Goal: Task Accomplishment & Management: Complete application form

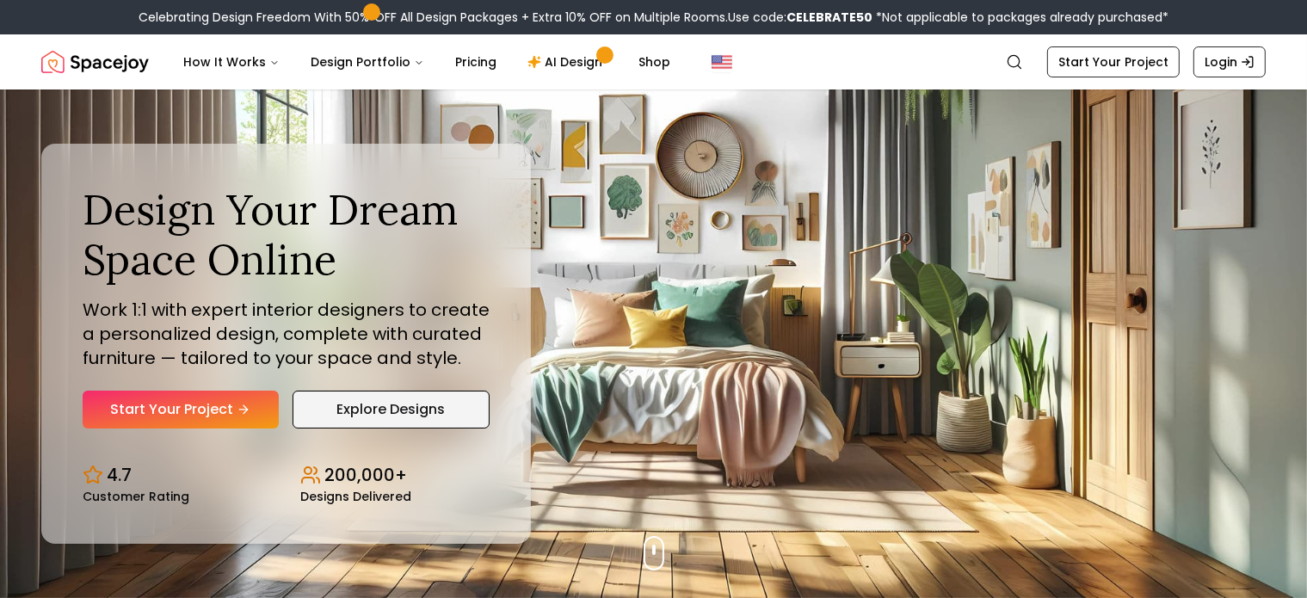
click at [371, 416] on link "Explore Designs" at bounding box center [392, 410] width 198 height 38
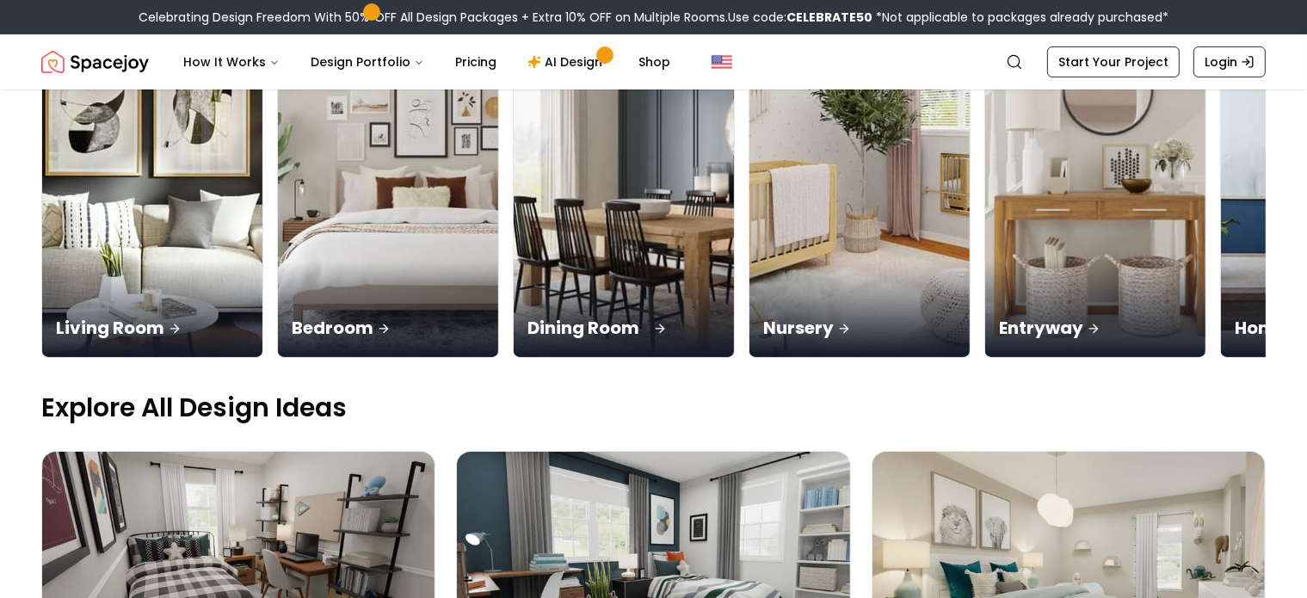
scroll to position [301, 0]
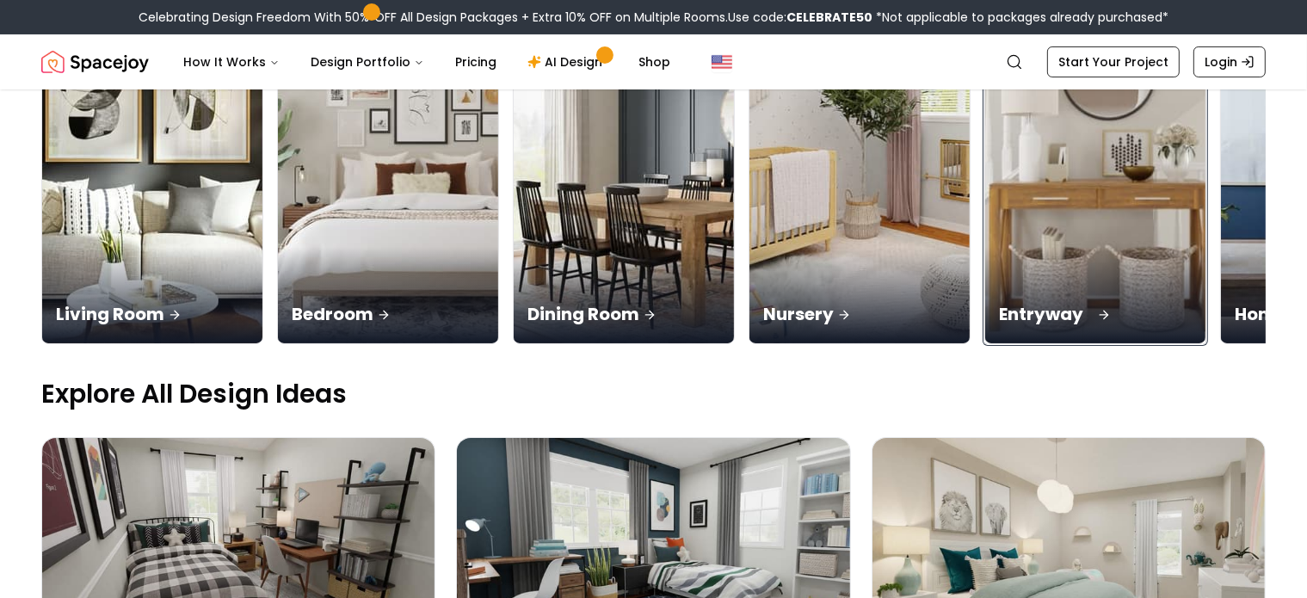
click at [1044, 311] on p "Entryway" at bounding box center [1095, 314] width 193 height 24
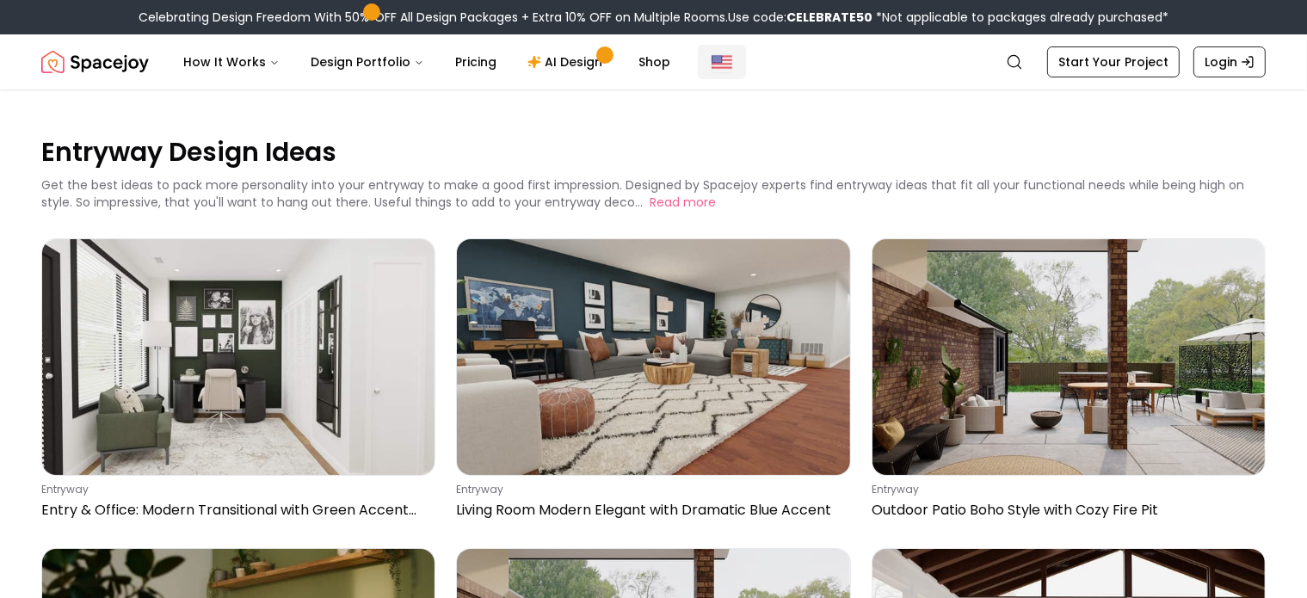
click at [712, 61] on img "Global" at bounding box center [722, 62] width 21 height 21
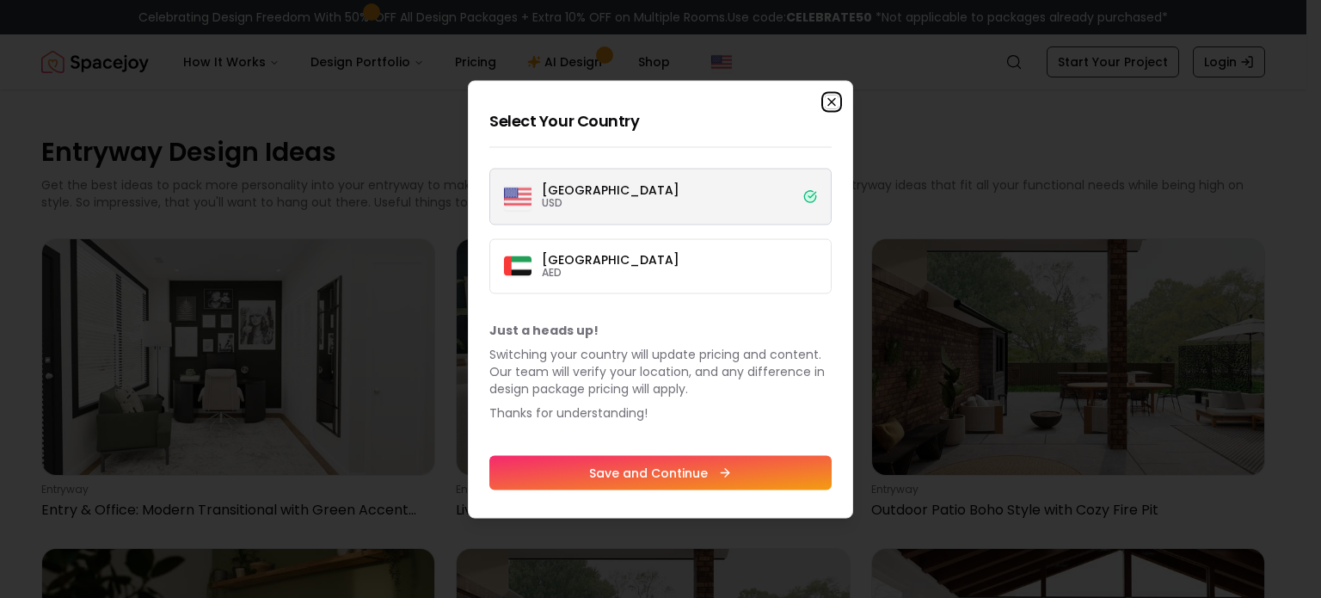
click at [832, 102] on icon "button" at bounding box center [832, 102] width 14 height 14
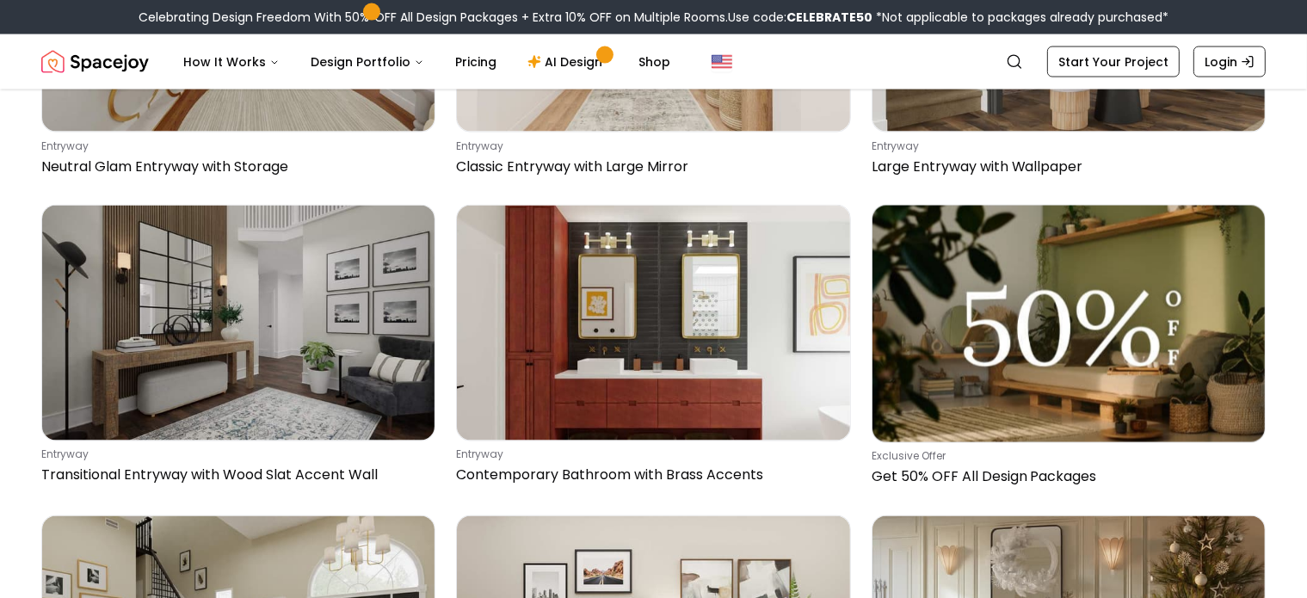
scroll to position [2839, 0]
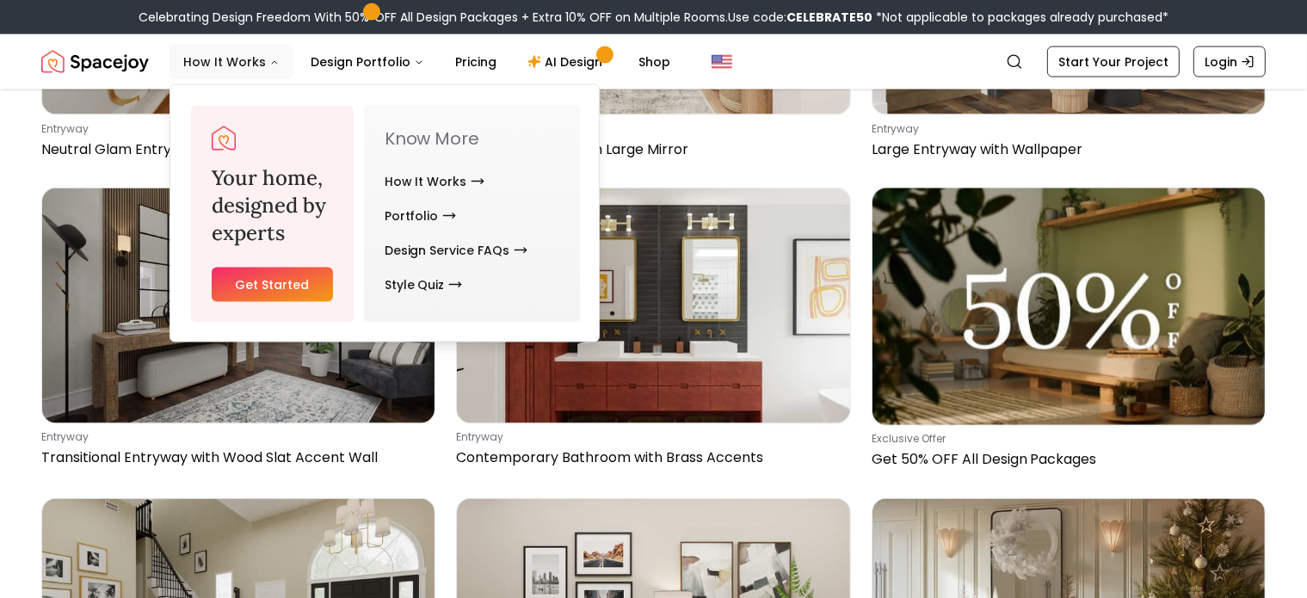
click at [273, 61] on icon "Main" at bounding box center [274, 63] width 10 height 10
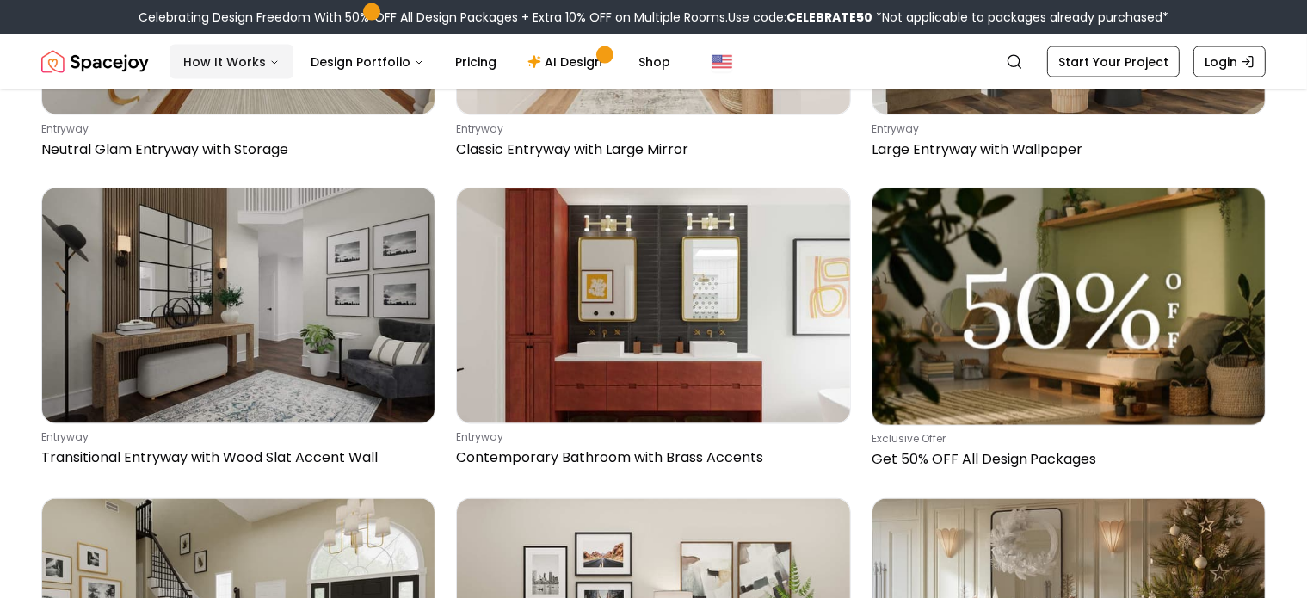
click at [273, 61] on icon "Main" at bounding box center [274, 63] width 10 height 10
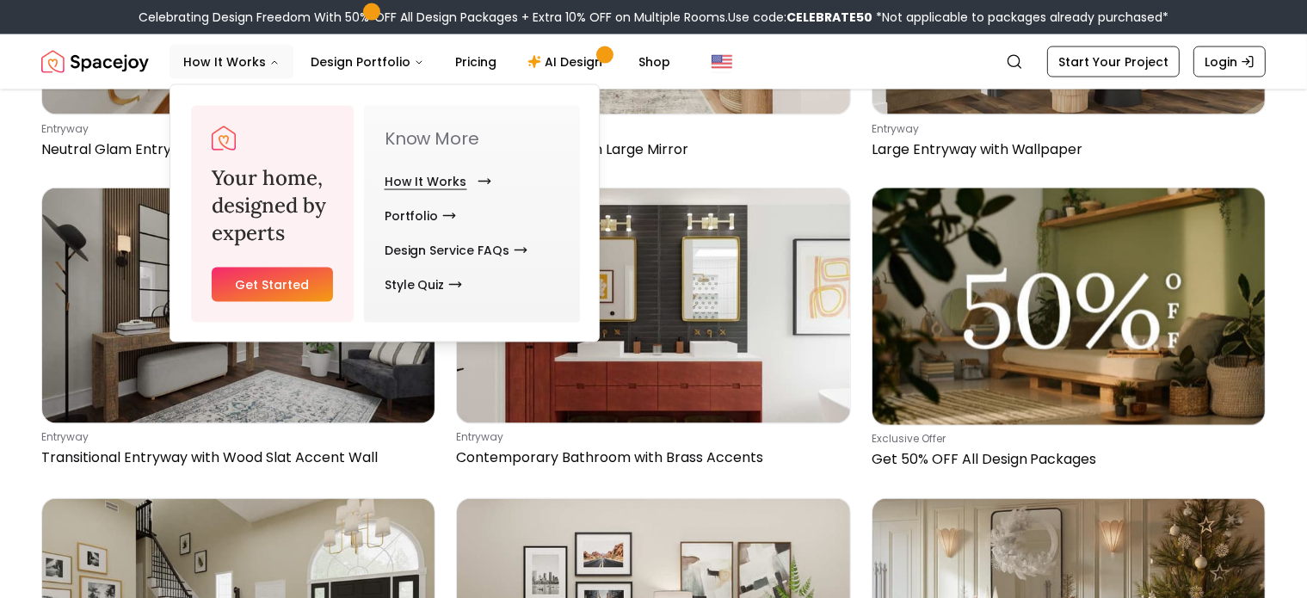
click at [404, 177] on link "How It Works" at bounding box center [435, 181] width 100 height 34
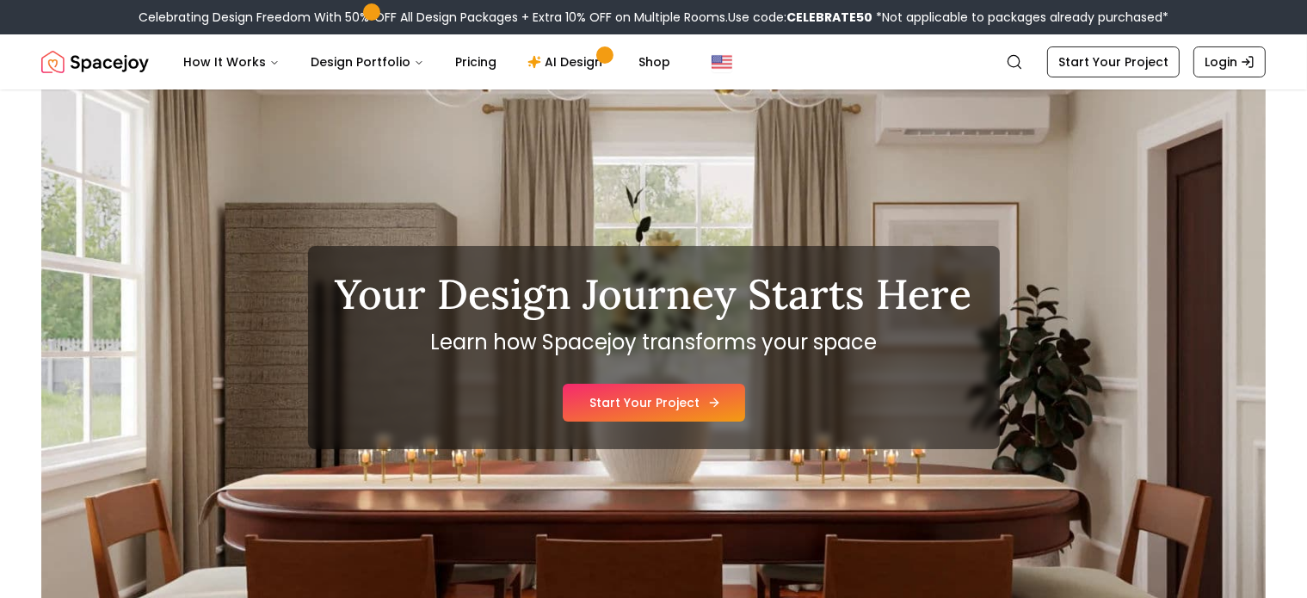
click at [668, 393] on link "Start Your Project" at bounding box center [654, 403] width 182 height 38
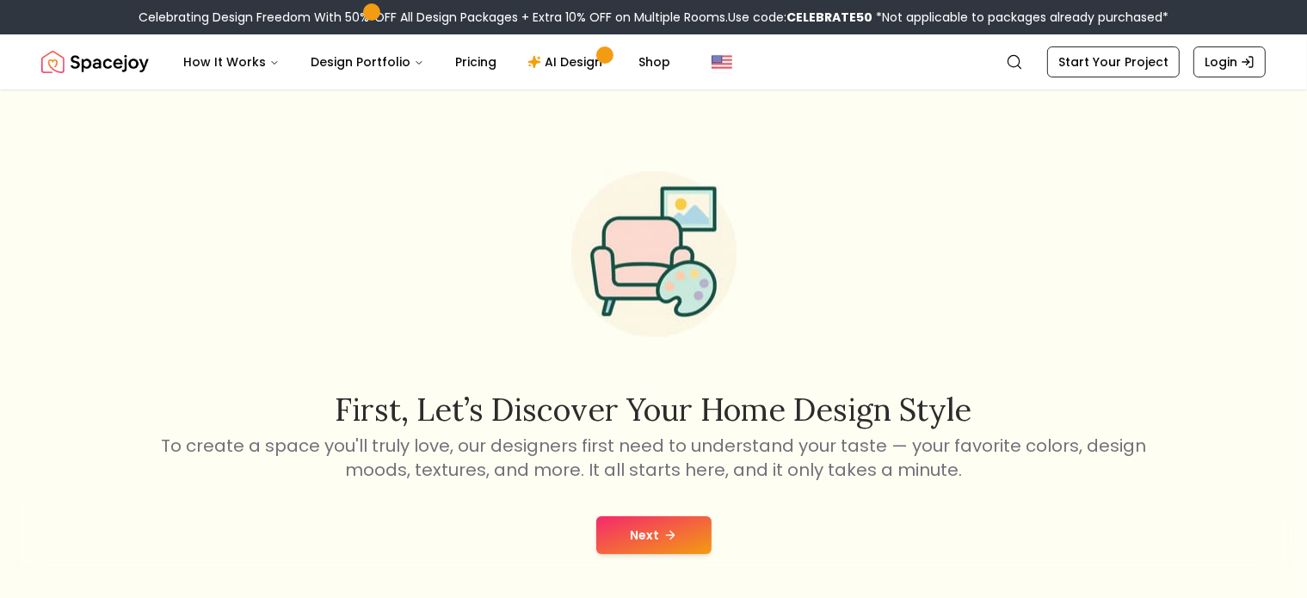
scroll to position [172, 0]
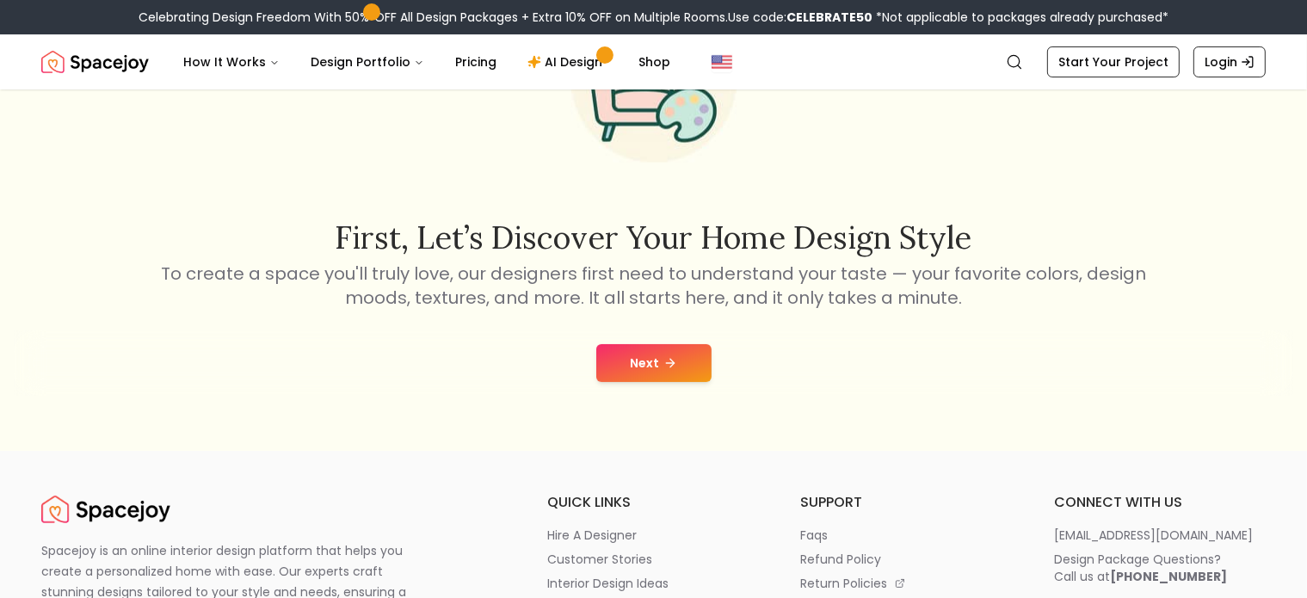
click at [638, 368] on button "Next" at bounding box center [653, 363] width 115 height 38
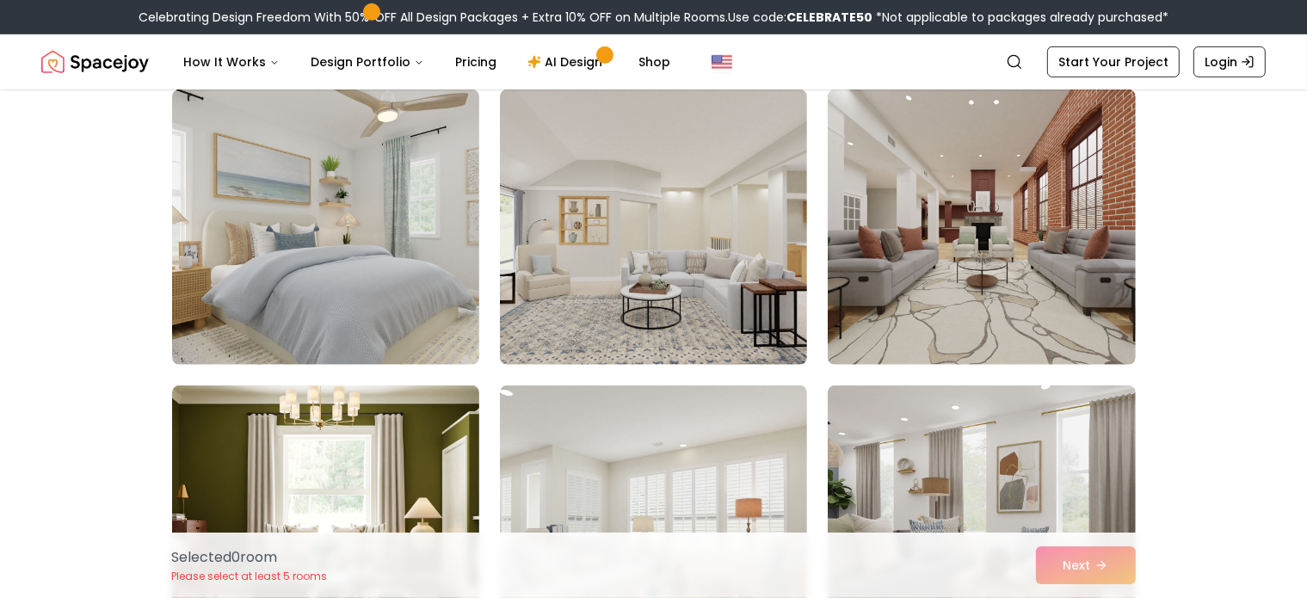
scroll to position [1291, 0]
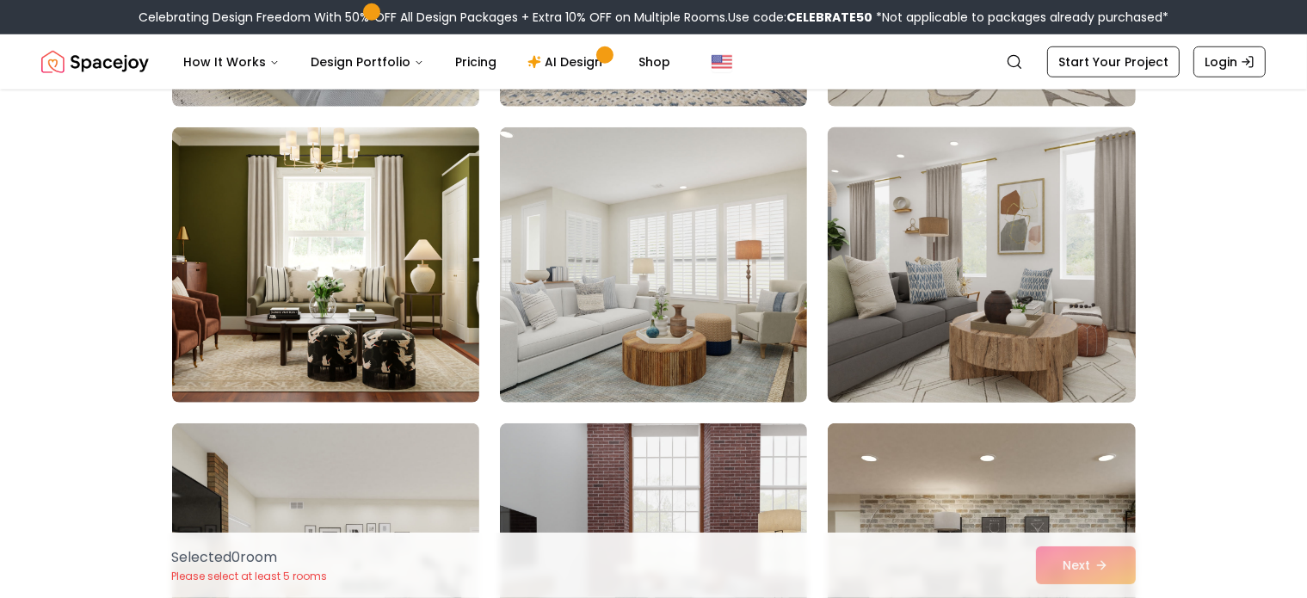
click at [1005, 246] on img at bounding box center [981, 264] width 323 height 289
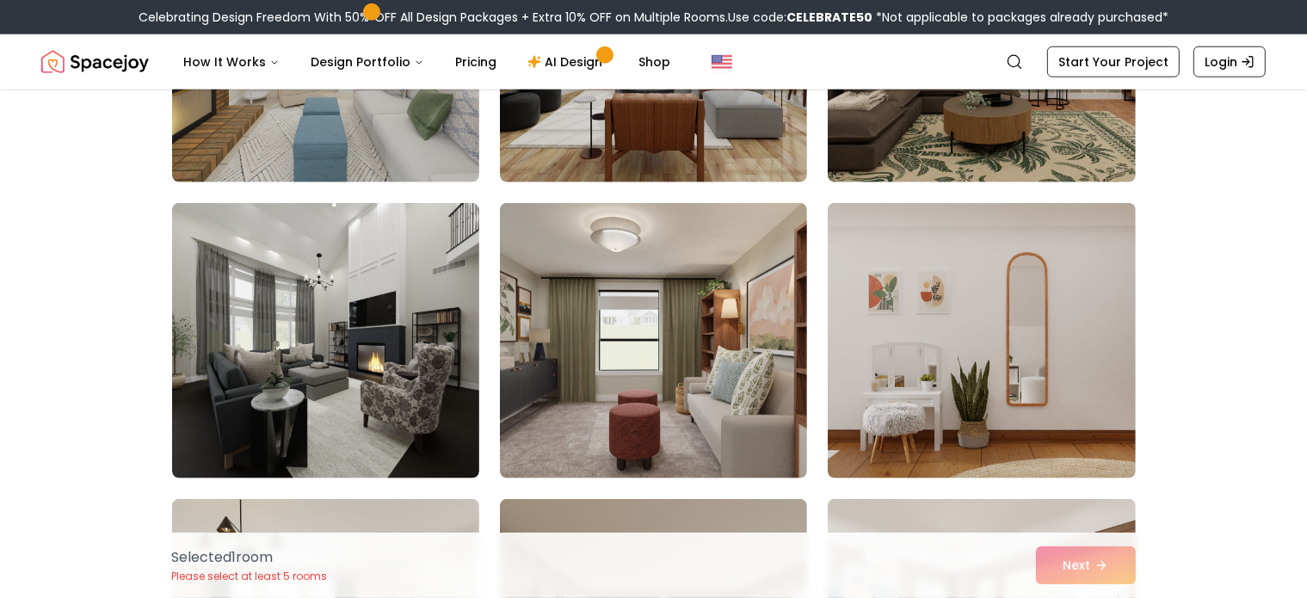
scroll to position [2151, 0]
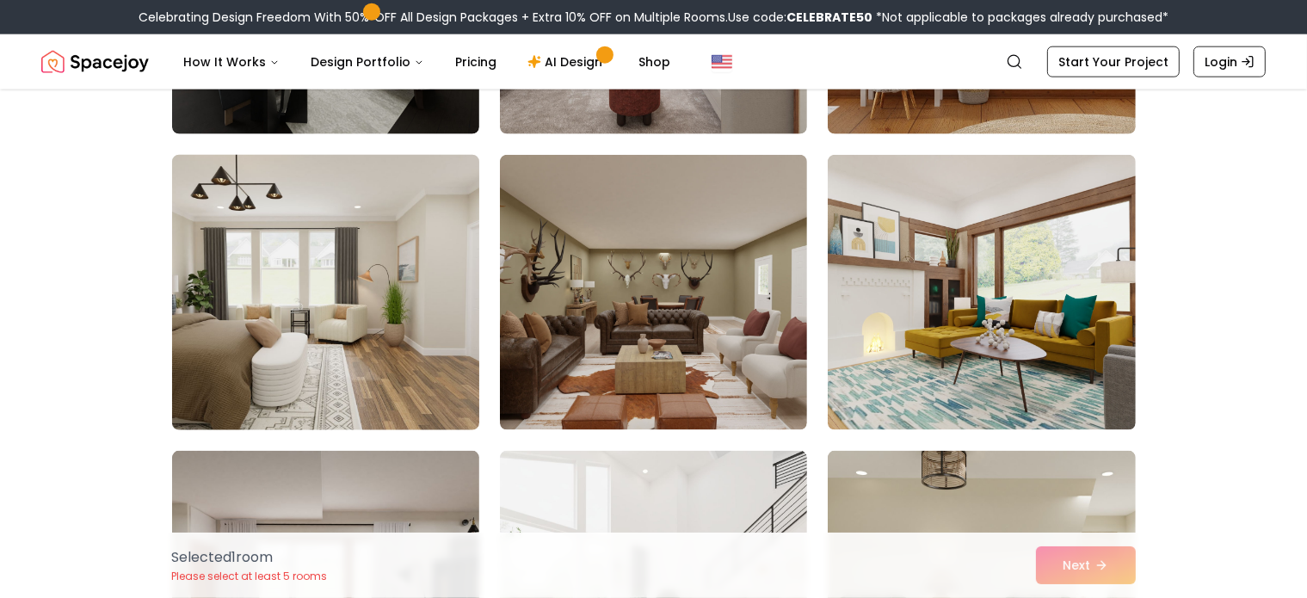
click at [397, 250] on img at bounding box center [325, 292] width 323 height 289
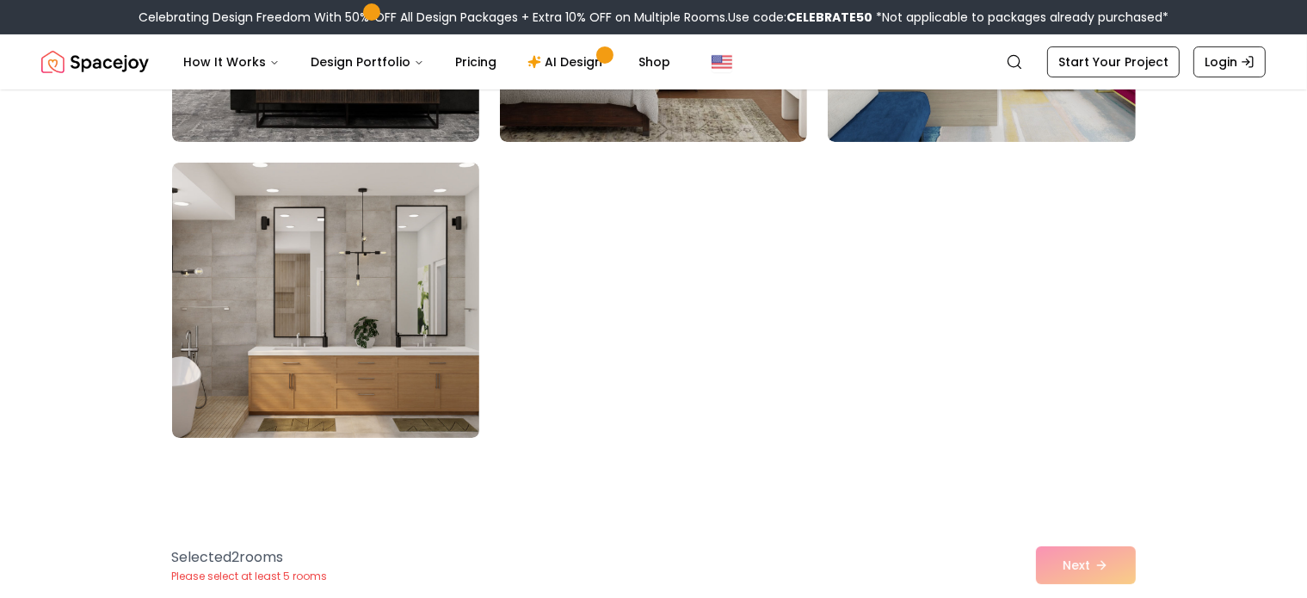
scroll to position [6883, 0]
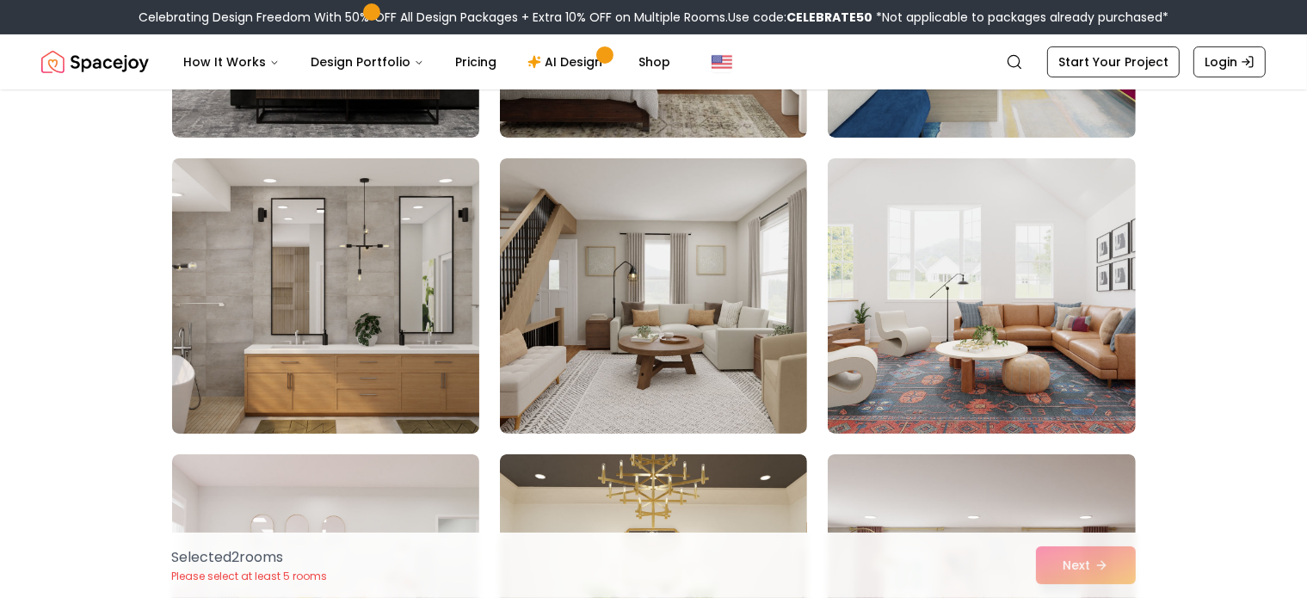
click at [379, 274] on img at bounding box center [325, 295] width 323 height 289
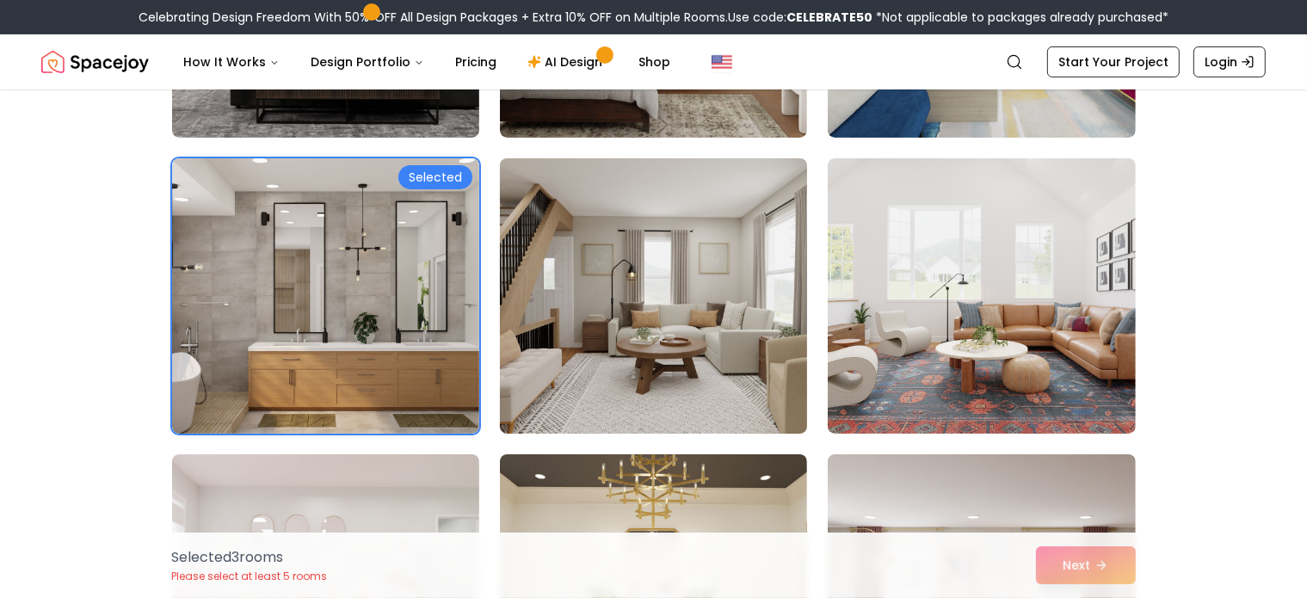
click at [680, 266] on img at bounding box center [653, 295] width 323 height 289
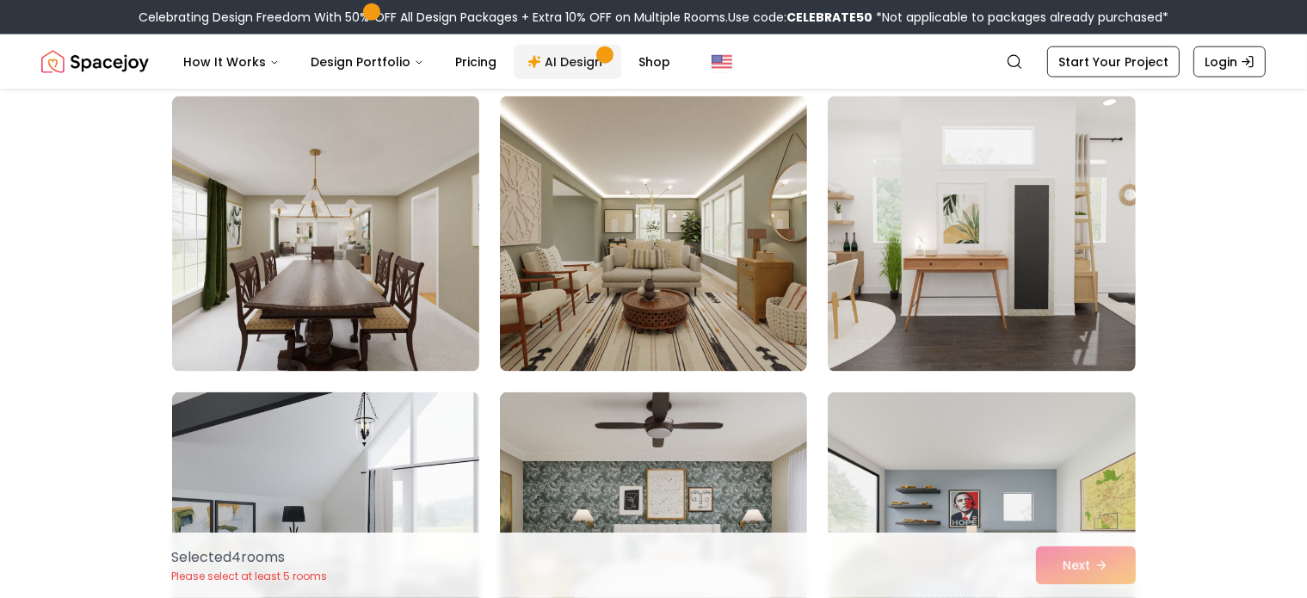
scroll to position [8259, 0]
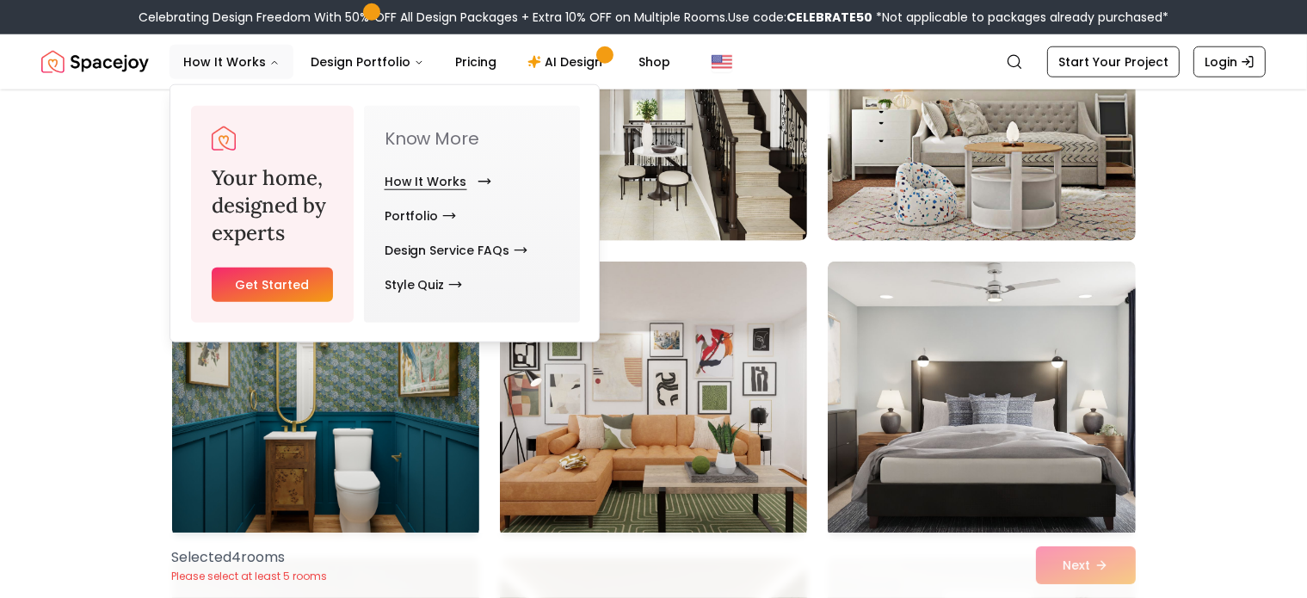
click at [413, 184] on link "How It Works" at bounding box center [435, 181] width 100 height 34
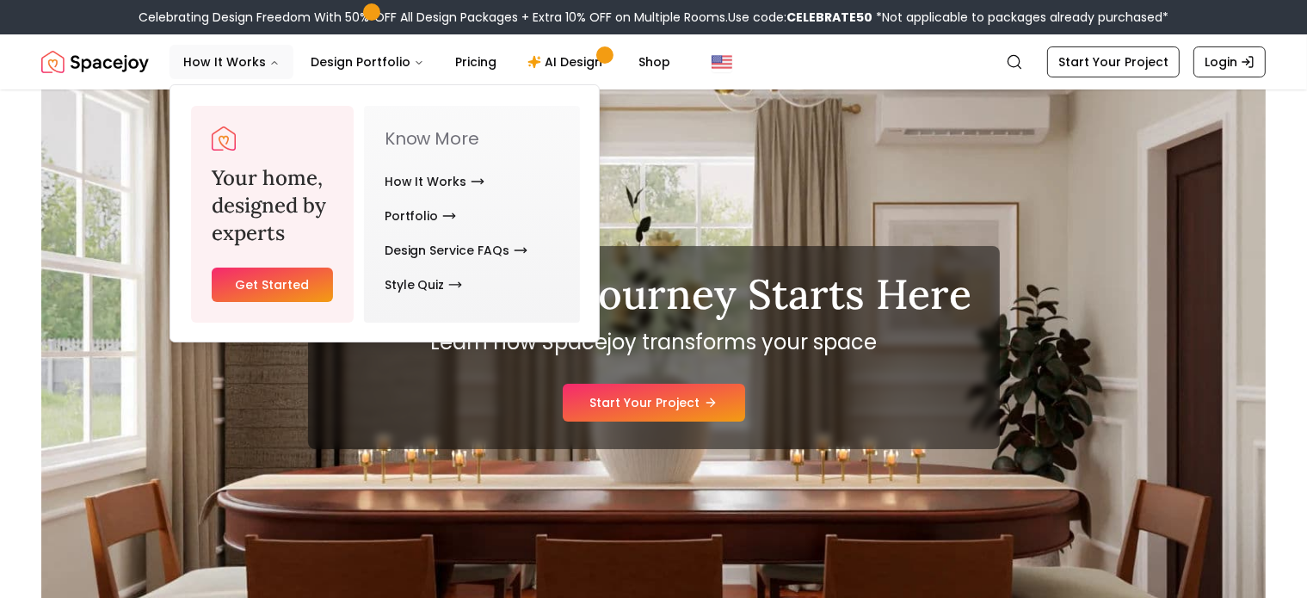
click at [279, 274] on link "Get Started" at bounding box center [272, 285] width 121 height 34
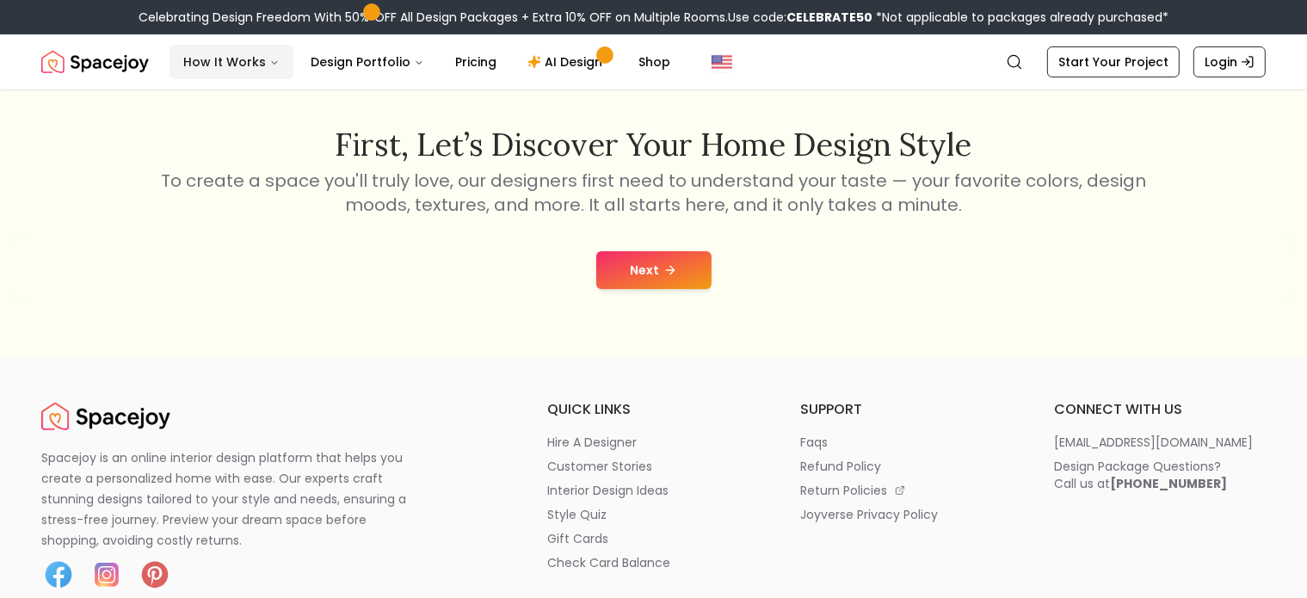
scroll to position [172, 0]
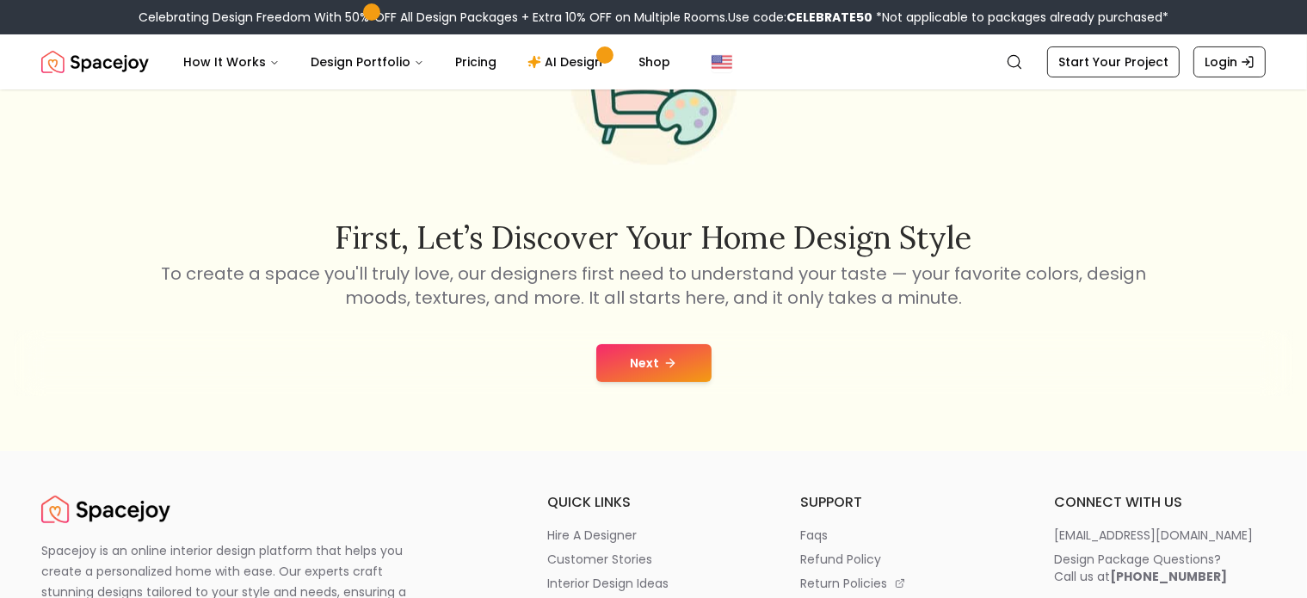
click at [660, 358] on button "Next" at bounding box center [653, 363] width 115 height 38
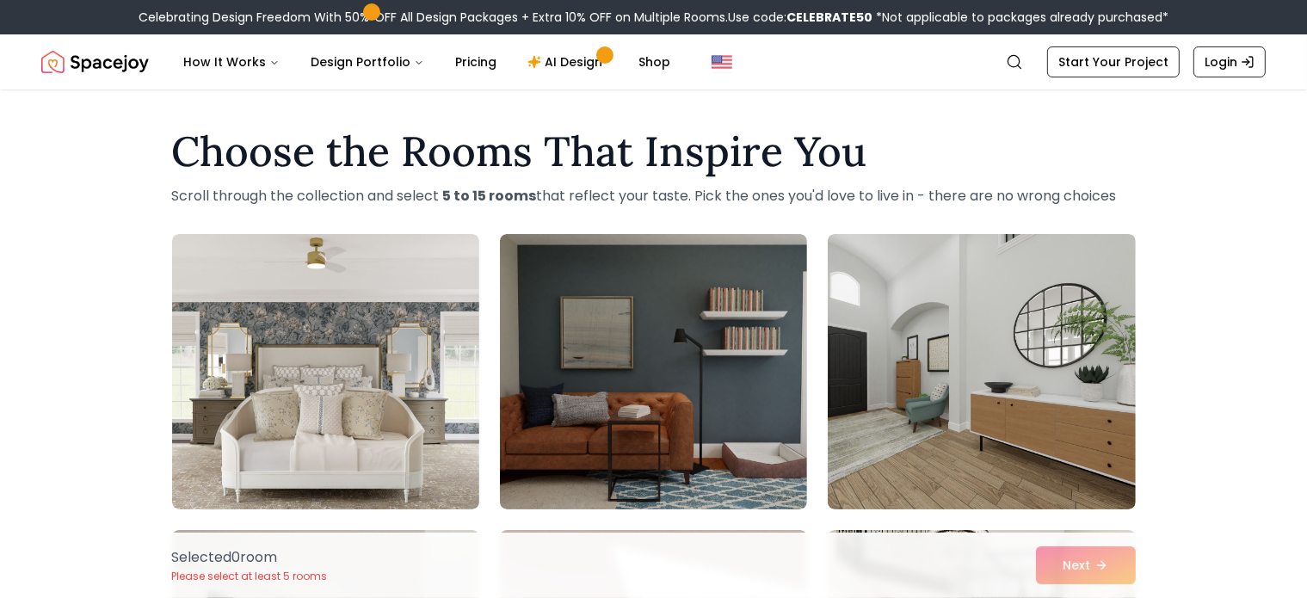
scroll to position [86, 0]
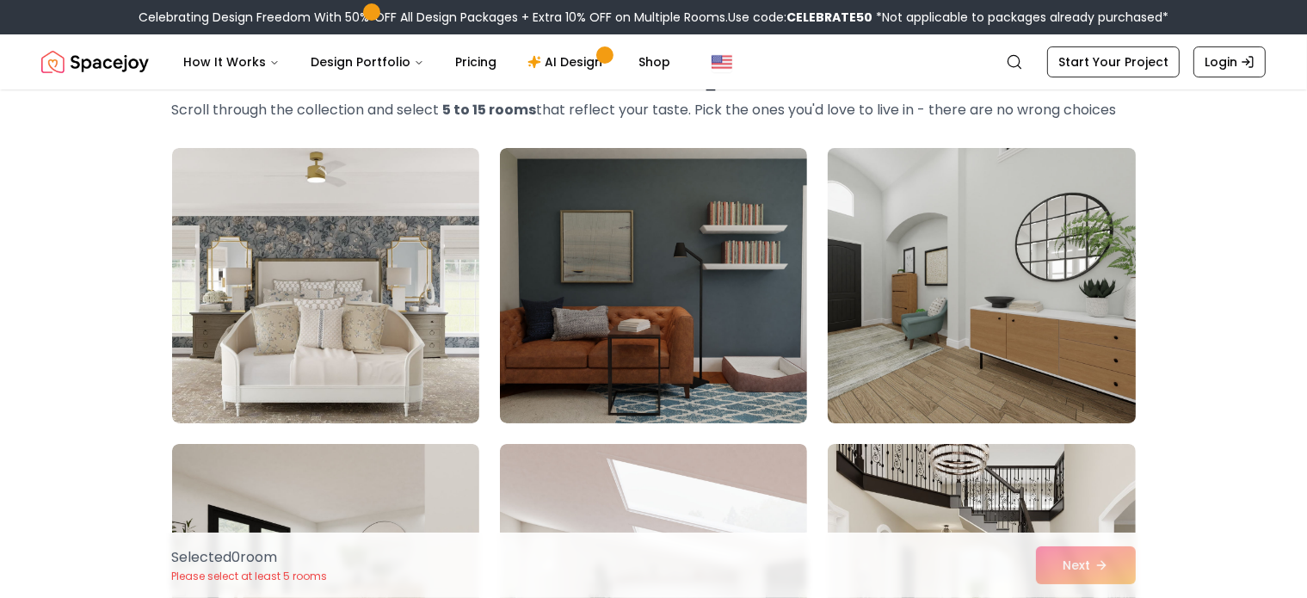
click at [981, 294] on img at bounding box center [981, 285] width 323 height 289
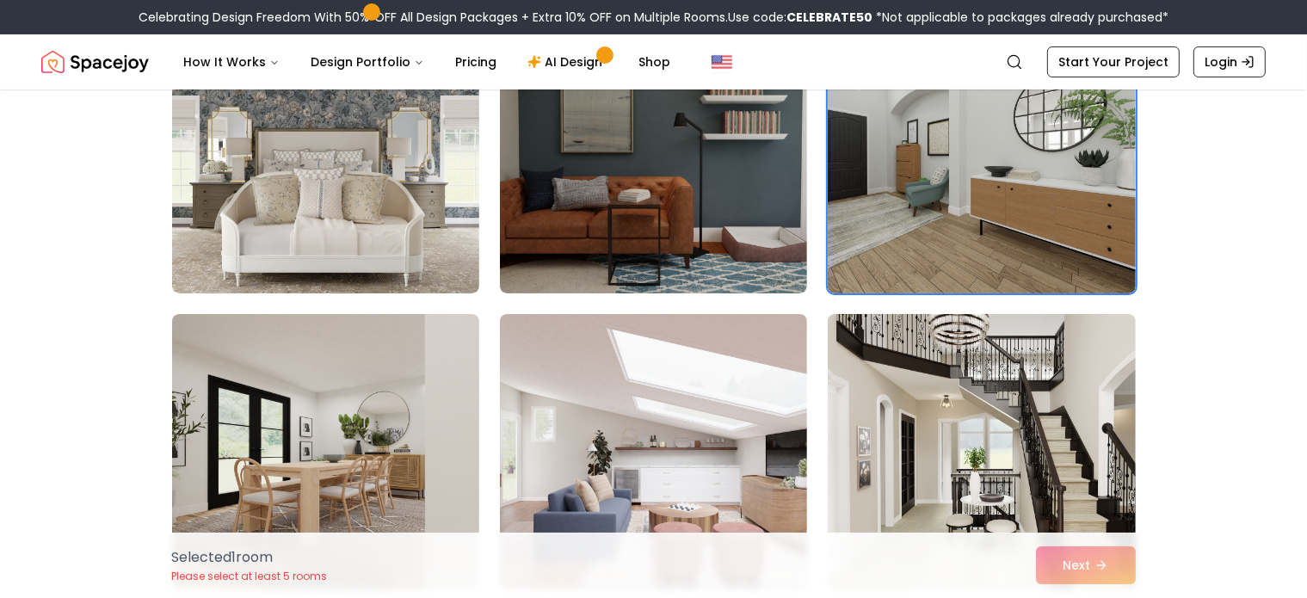
scroll to position [344, 0]
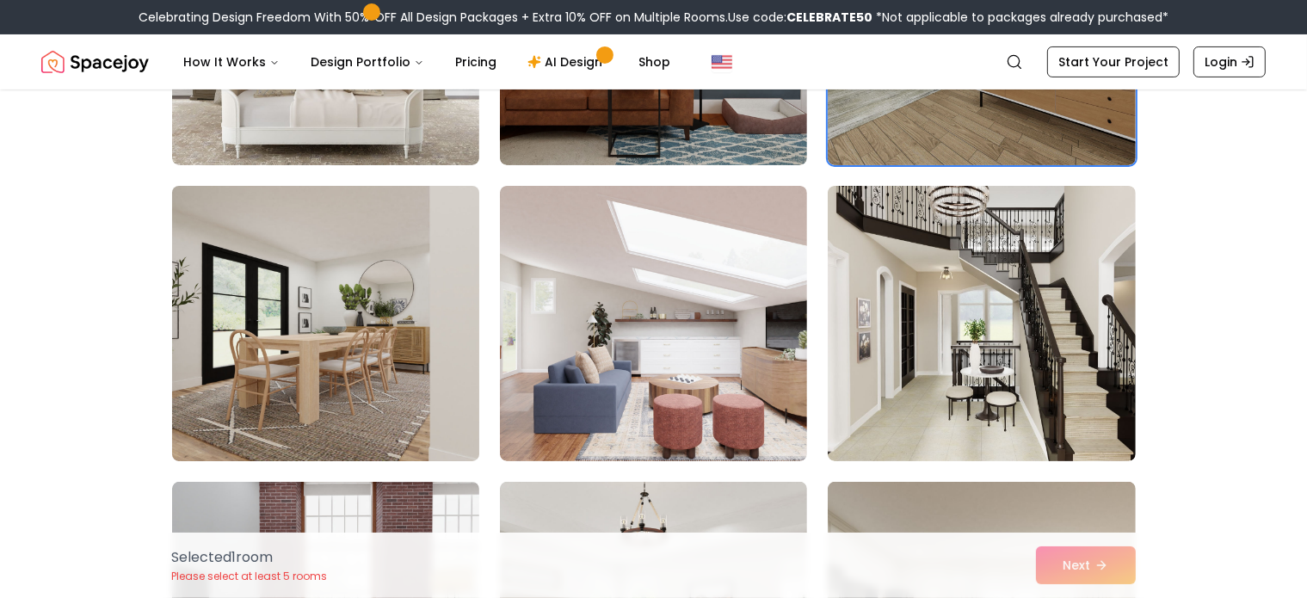
click at [243, 351] on img at bounding box center [325, 323] width 323 height 289
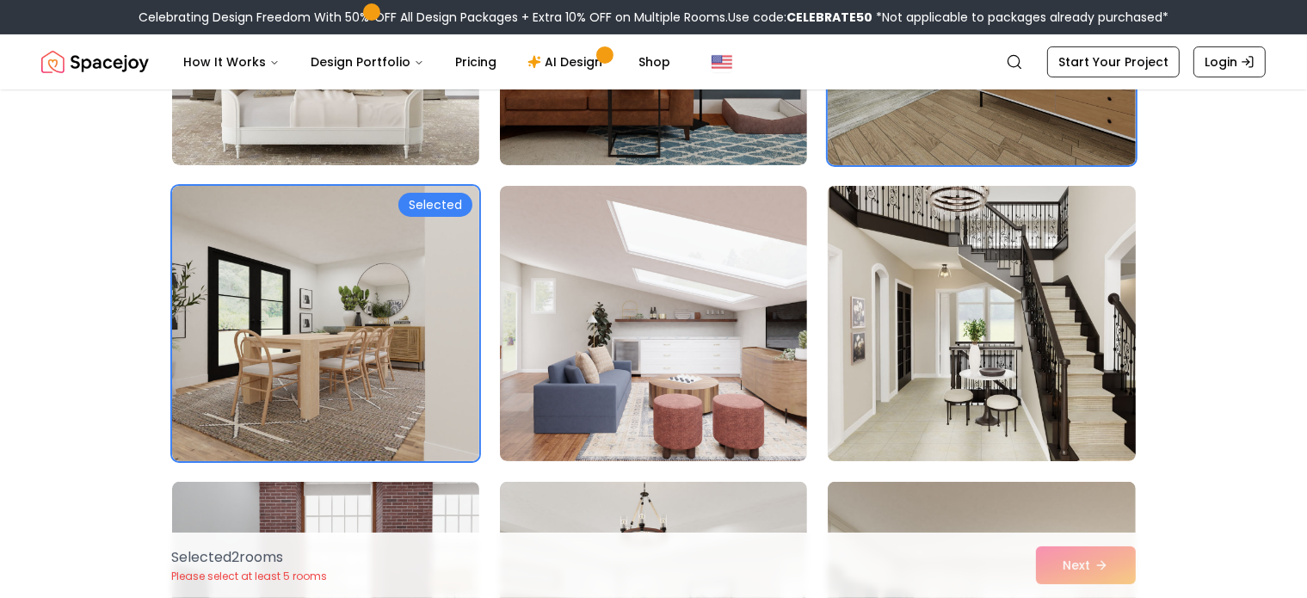
scroll to position [688, 0]
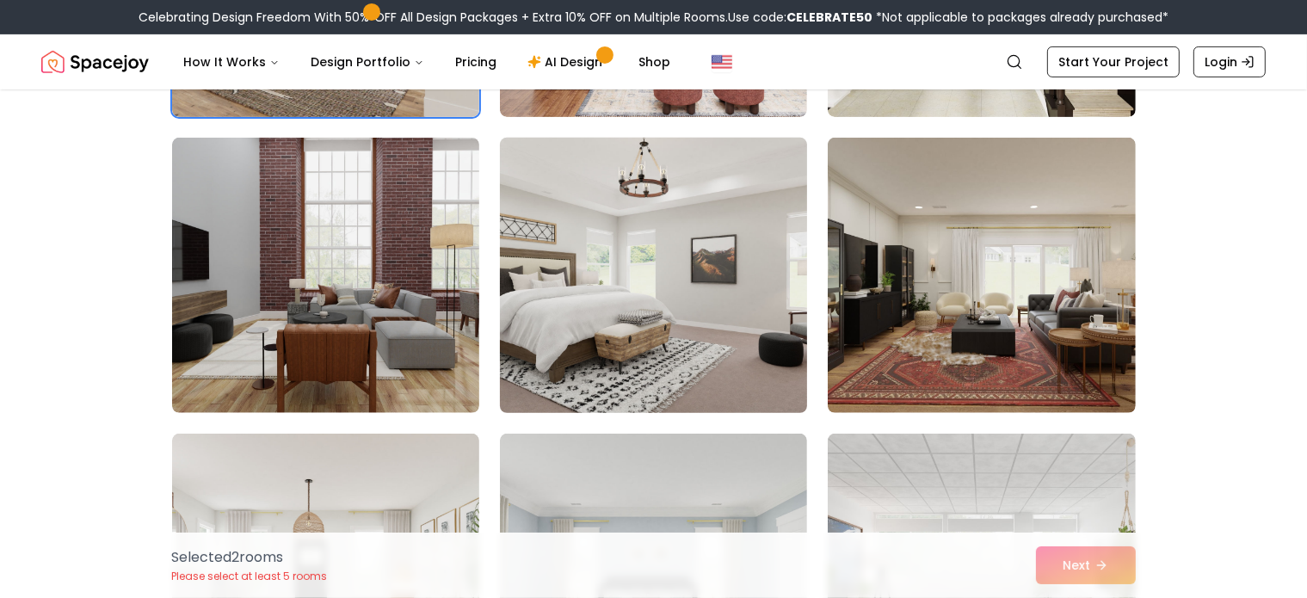
click at [615, 260] on img at bounding box center [653, 275] width 323 height 289
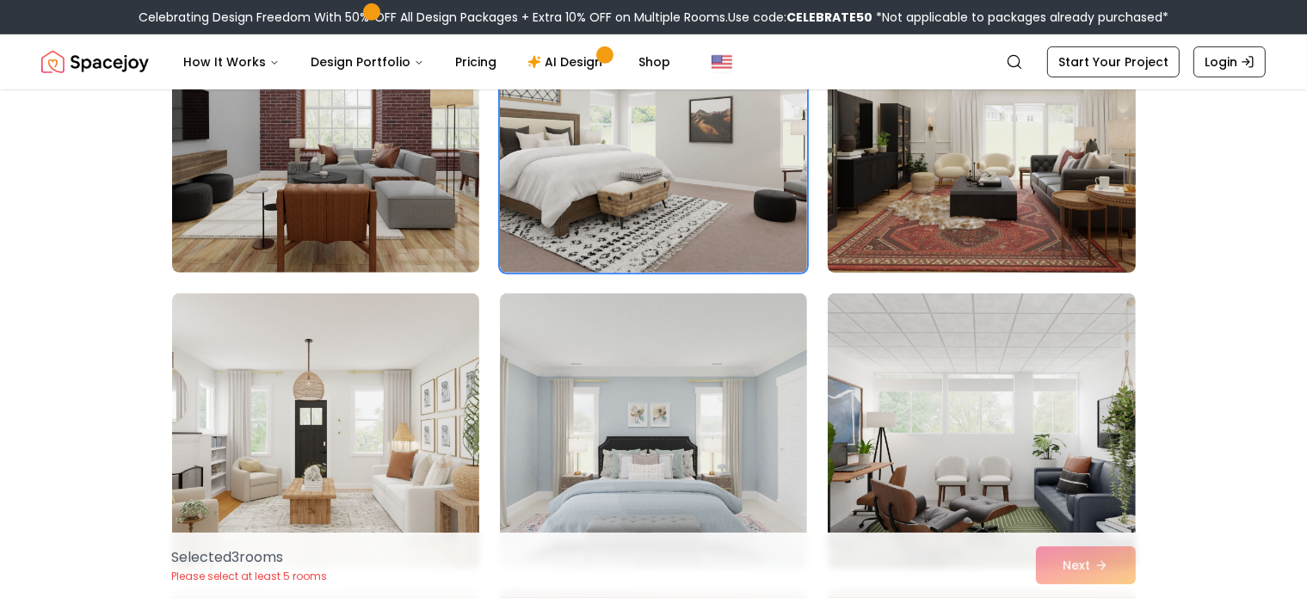
scroll to position [946, 0]
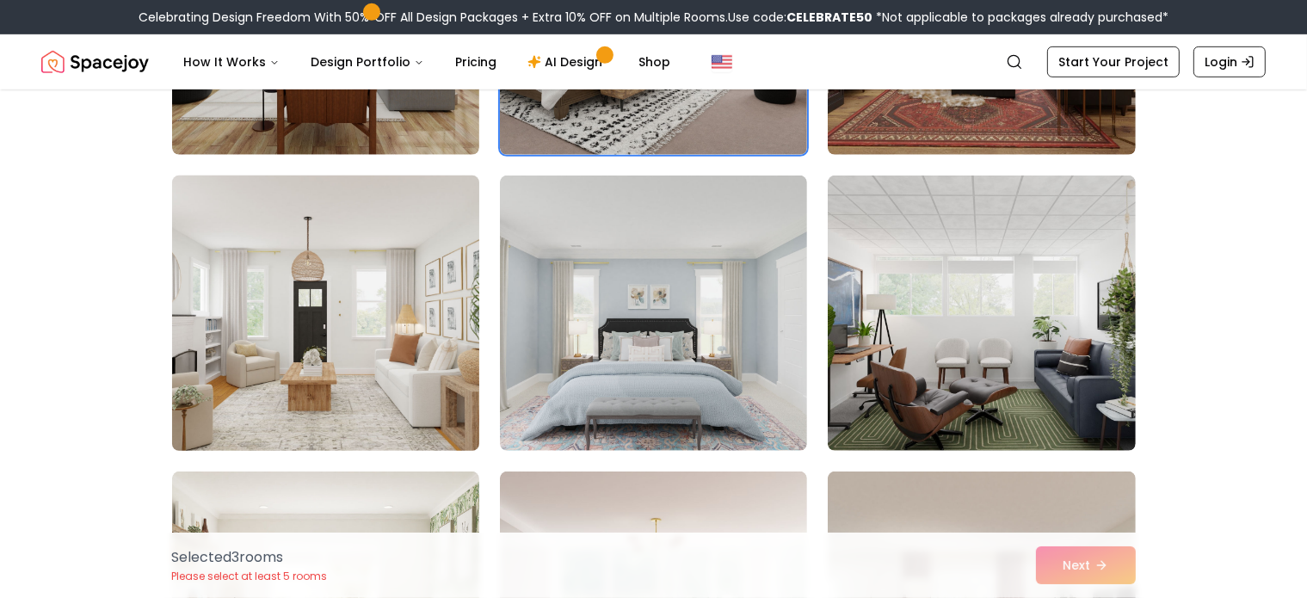
click at [310, 367] on img at bounding box center [325, 313] width 323 height 289
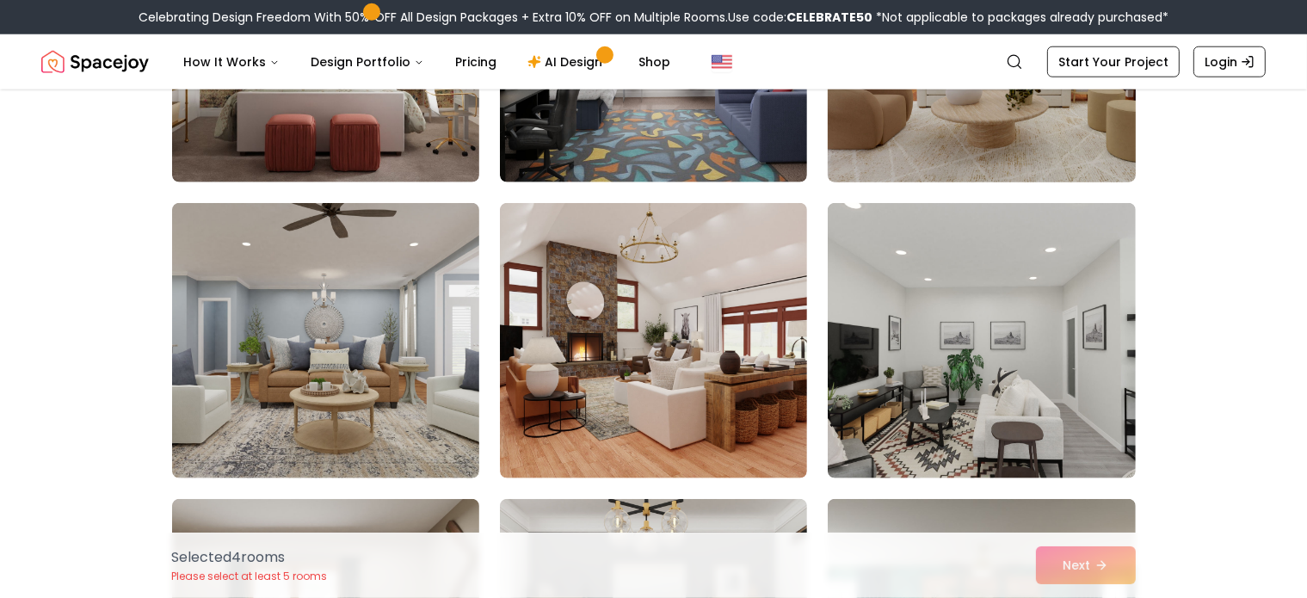
scroll to position [1979, 0]
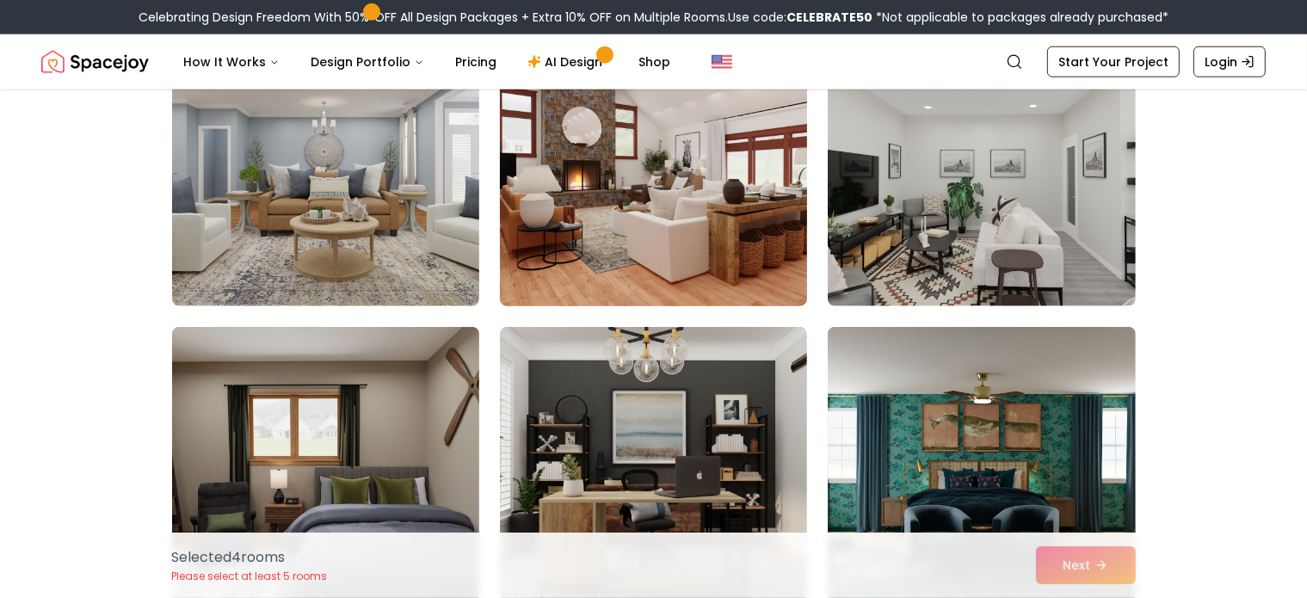
click at [716, 235] on img at bounding box center [653, 168] width 323 height 289
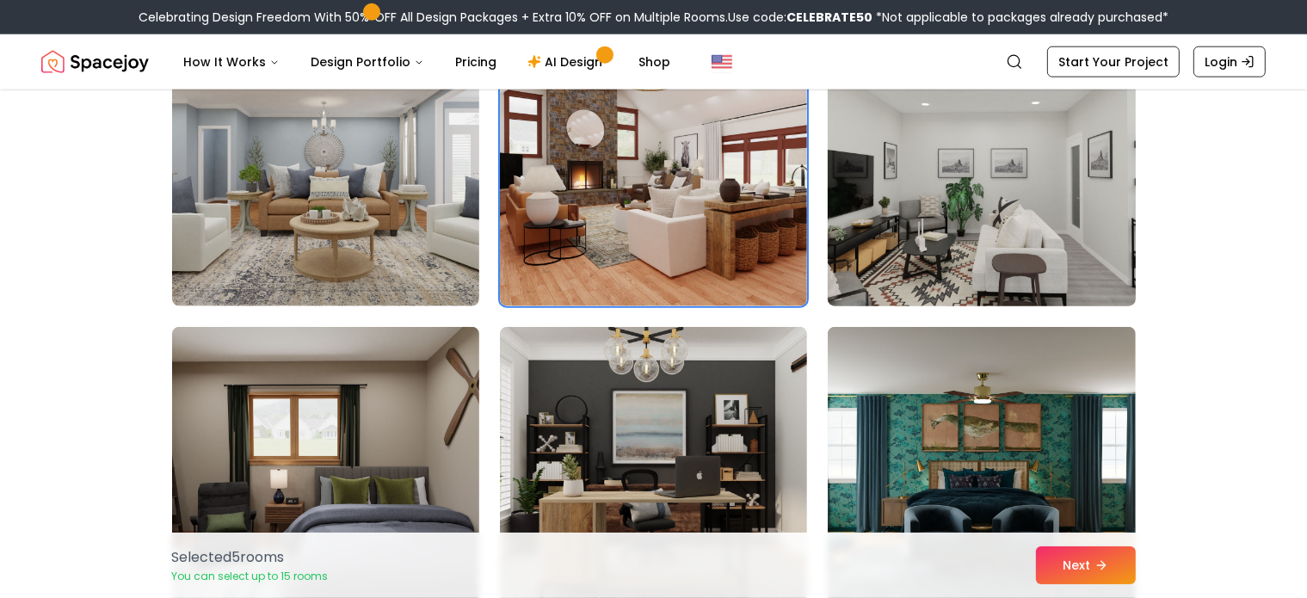
click at [944, 244] on img at bounding box center [981, 168] width 323 height 289
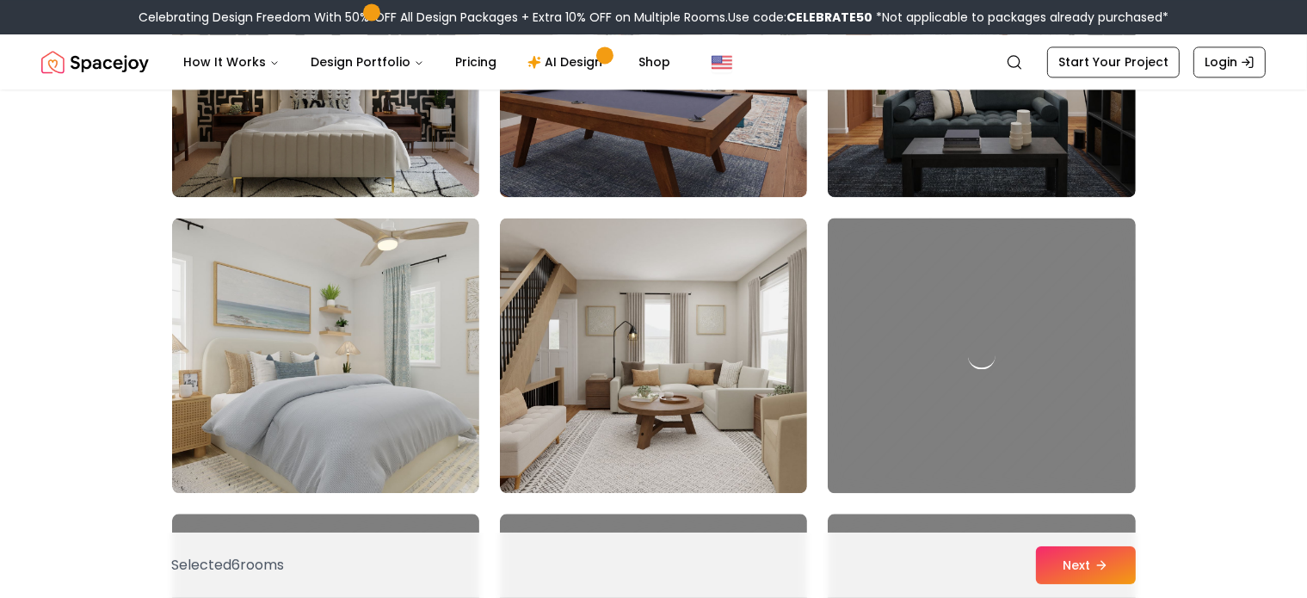
scroll to position [3872, 0]
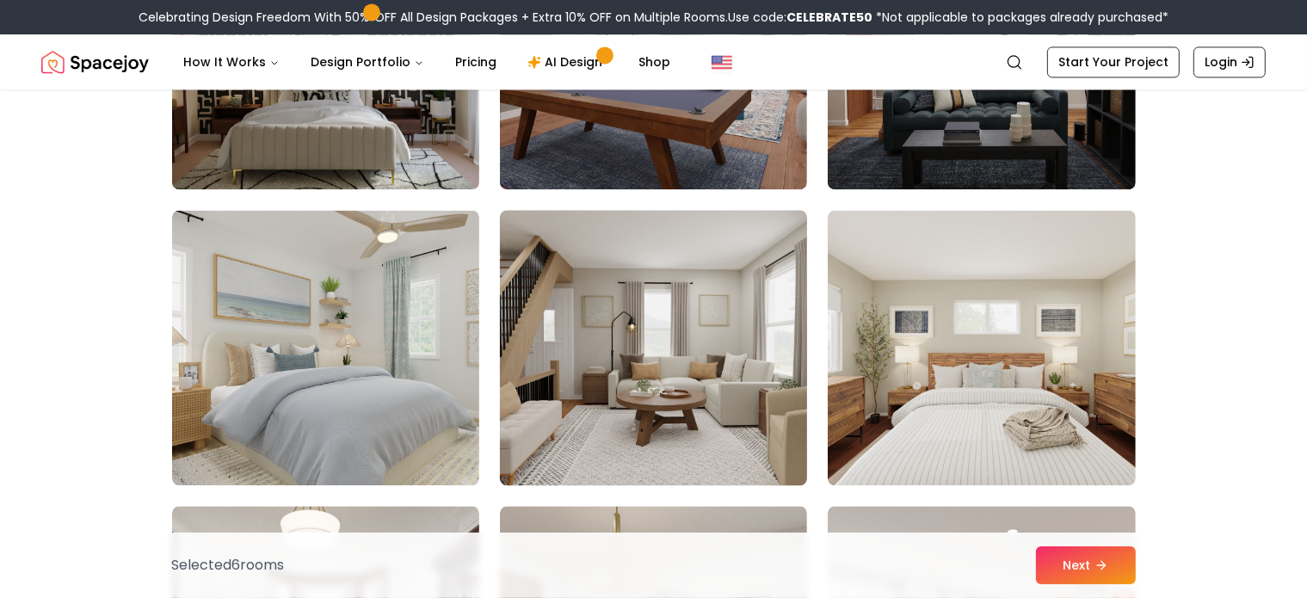
click at [664, 389] on img at bounding box center [653, 347] width 323 height 289
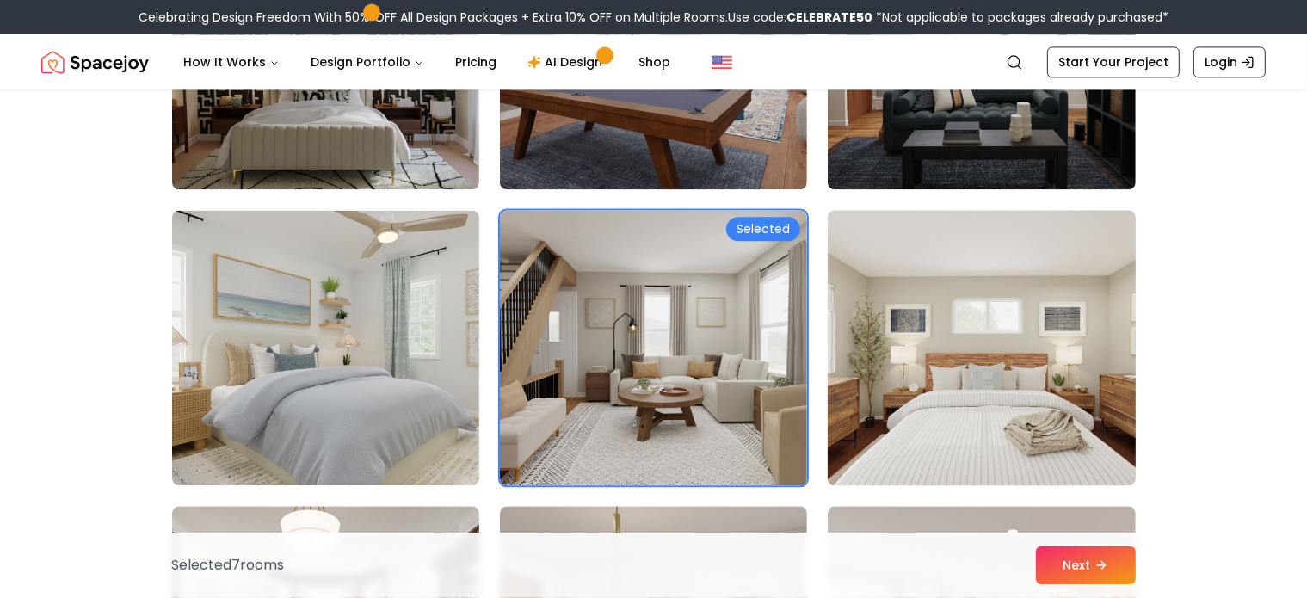
click at [960, 385] on img at bounding box center [981, 347] width 323 height 289
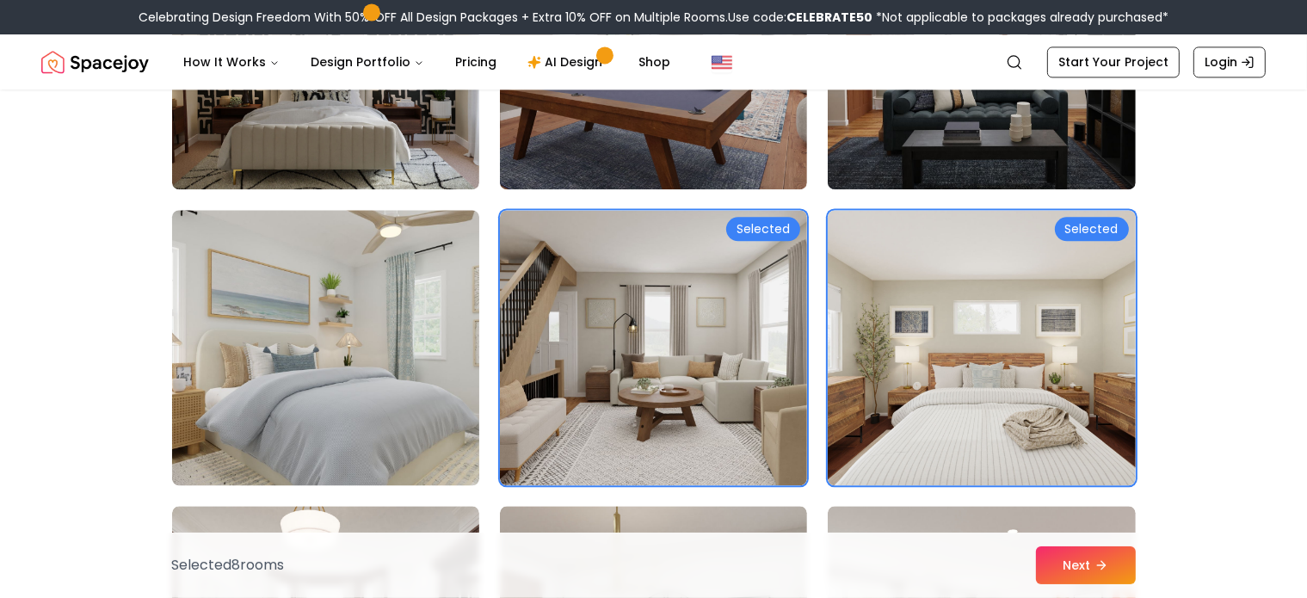
click at [356, 361] on img at bounding box center [325, 347] width 323 height 289
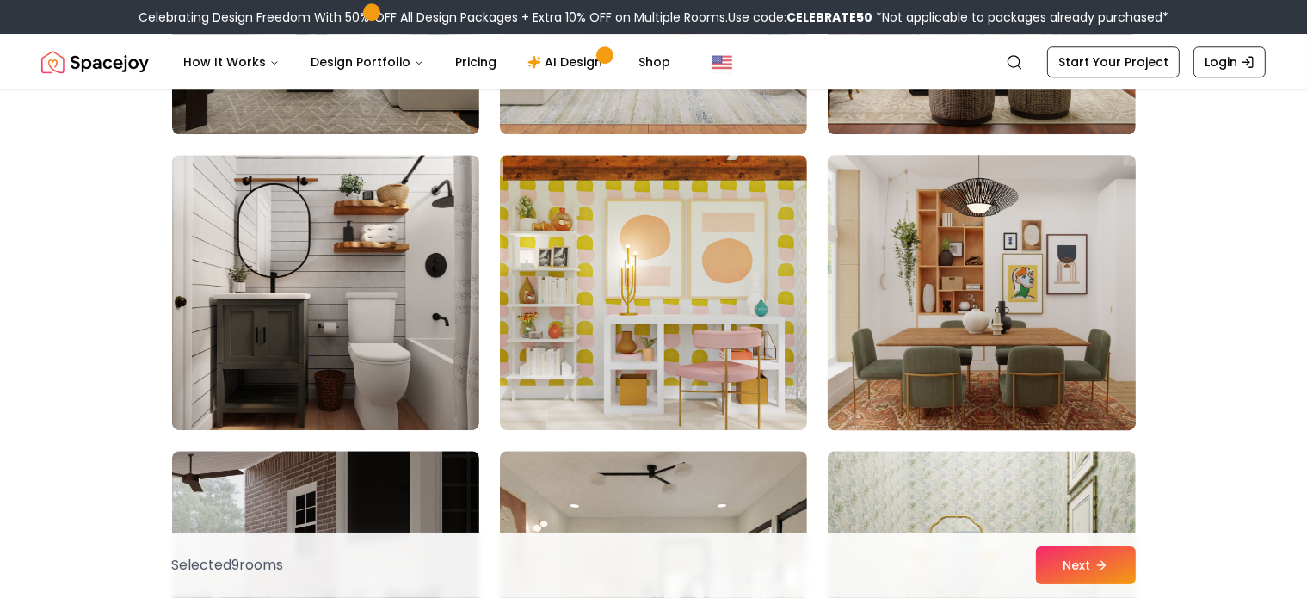
scroll to position [4818, 0]
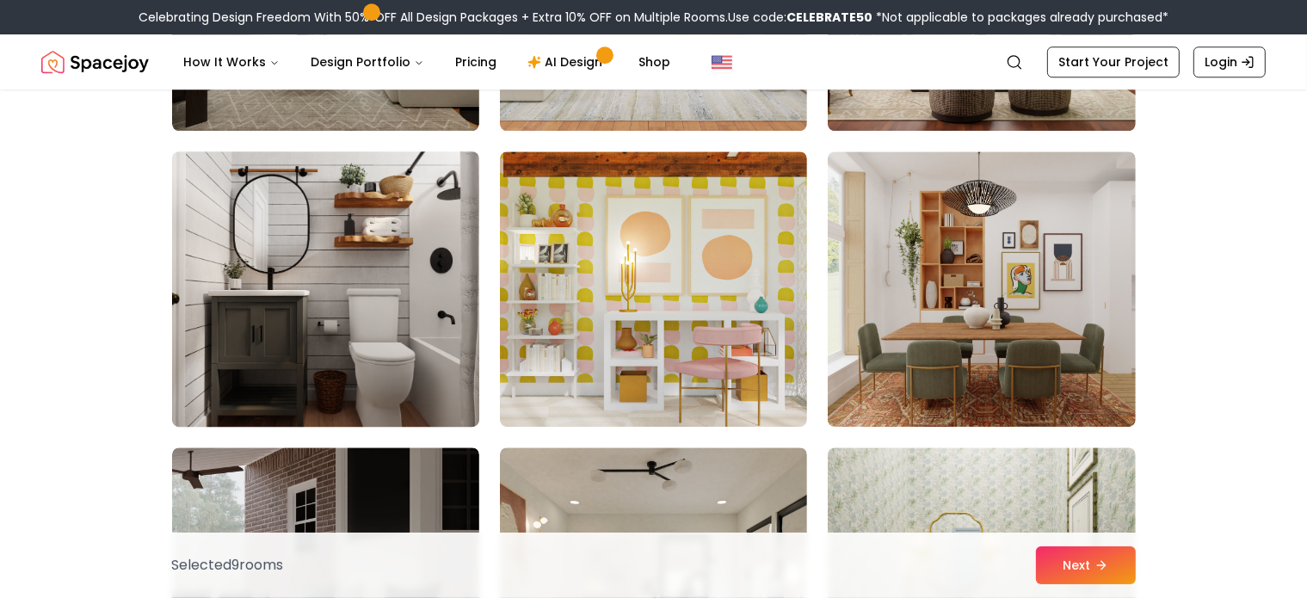
click at [273, 292] on img at bounding box center [325, 289] width 323 height 289
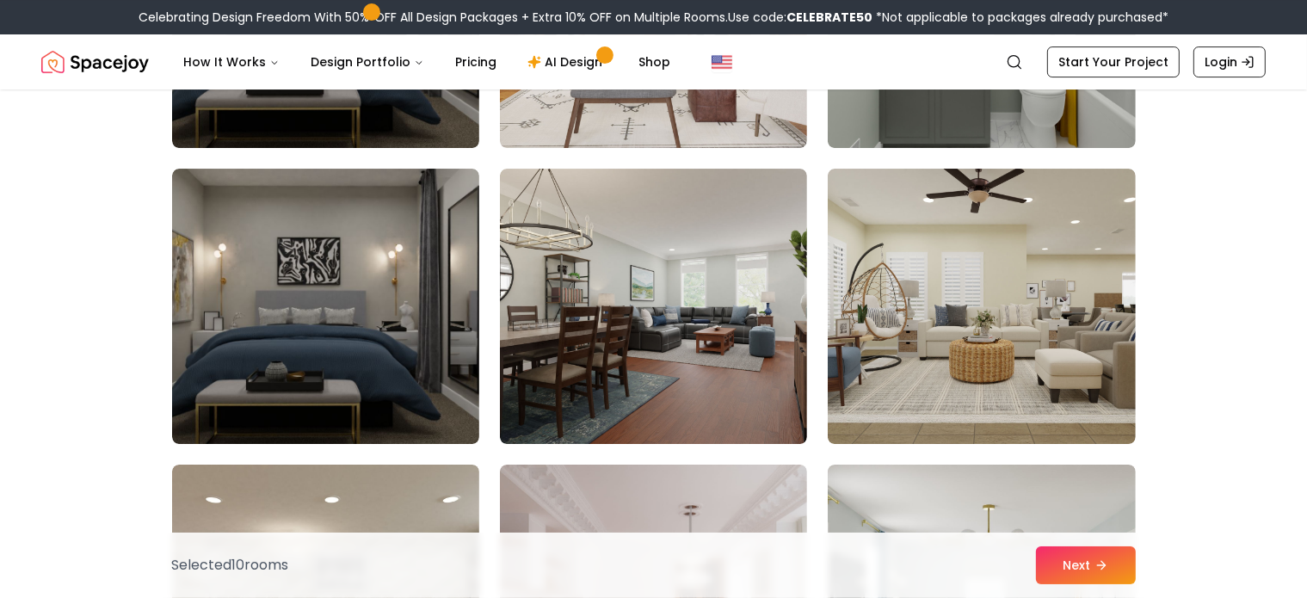
scroll to position [6022, 0]
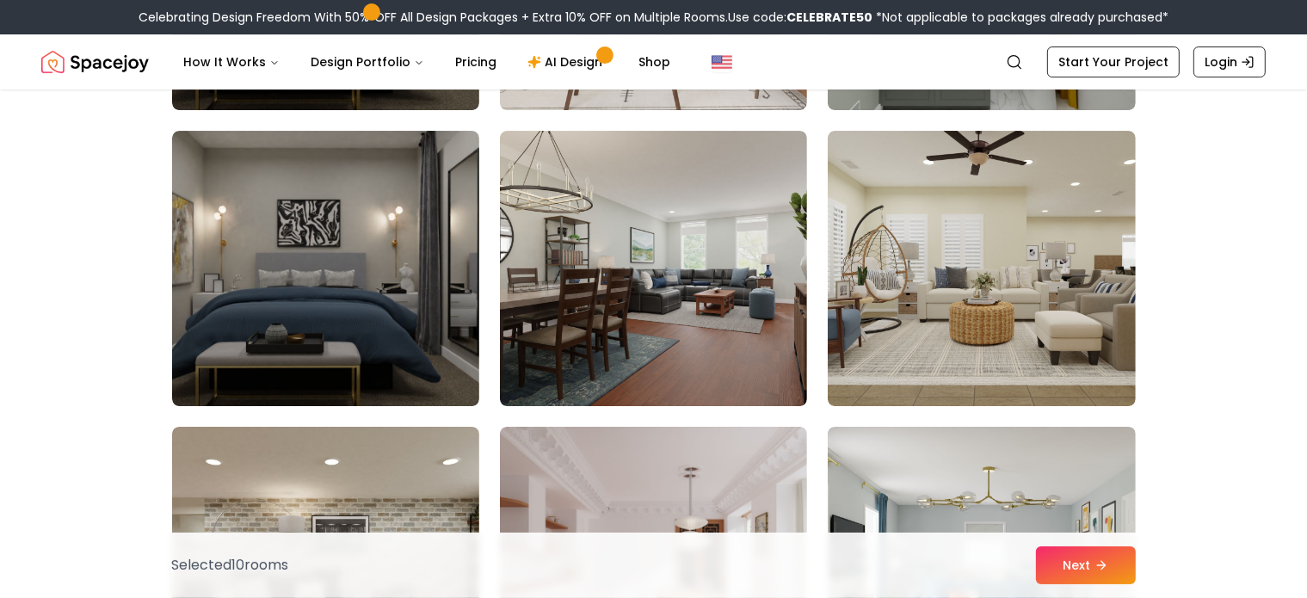
click at [952, 285] on img at bounding box center [981, 268] width 307 height 275
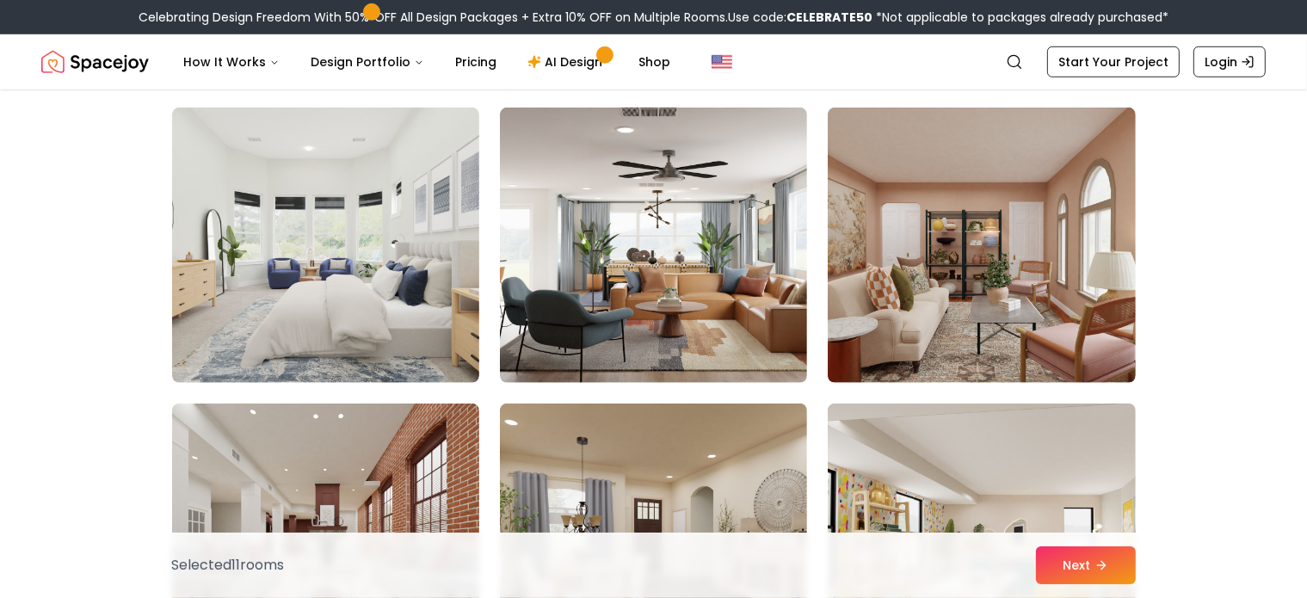
scroll to position [7829, 0]
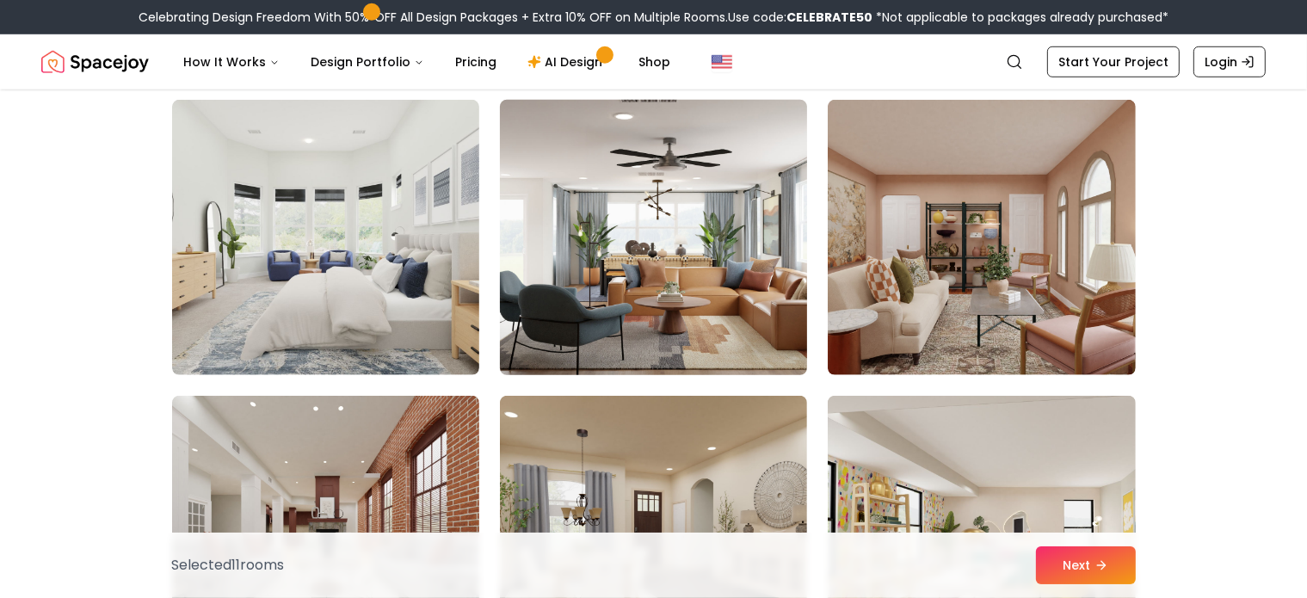
click at [676, 251] on img at bounding box center [653, 237] width 323 height 289
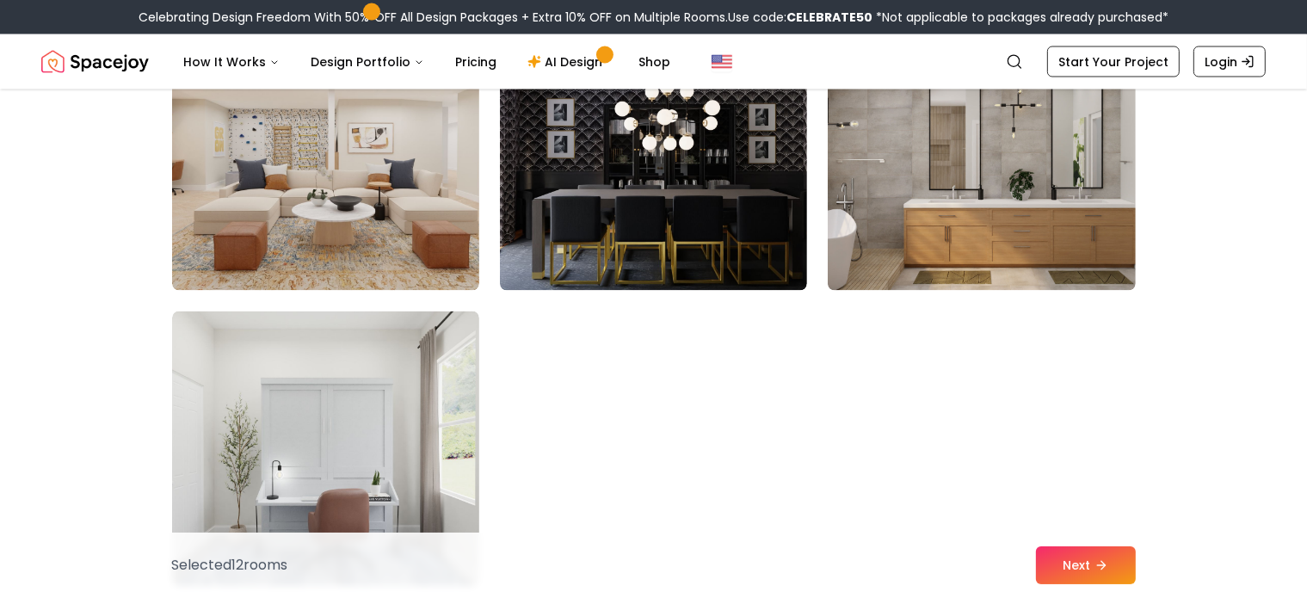
scroll to position [9722, 0]
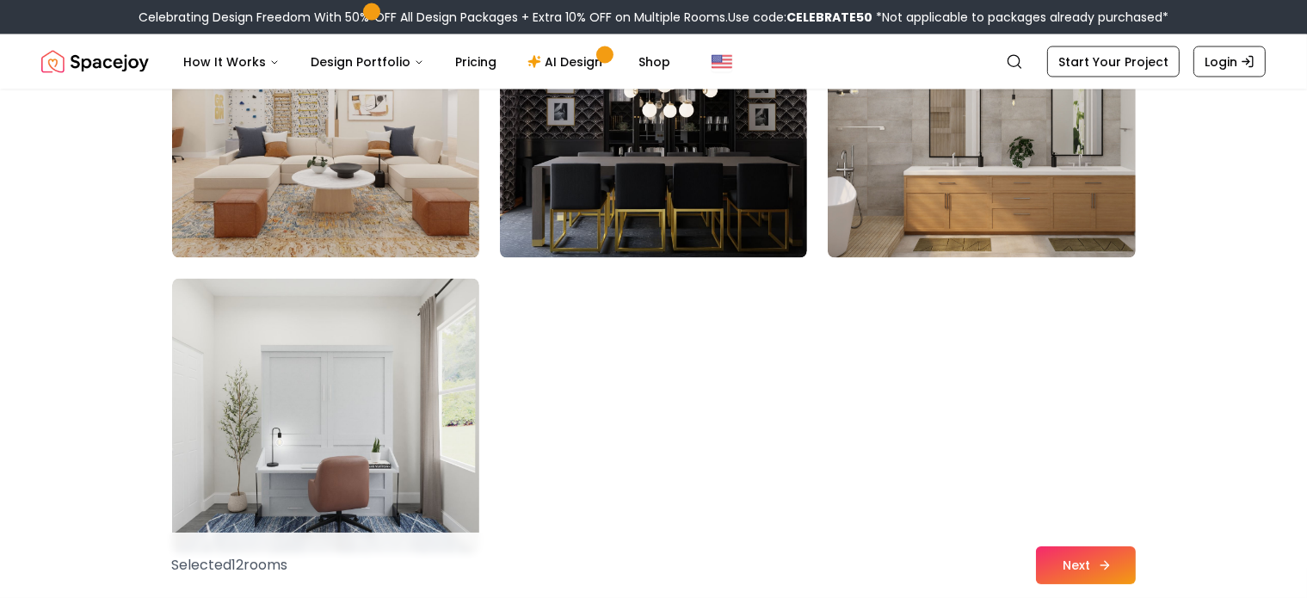
click at [1080, 556] on button "Next" at bounding box center [1086, 565] width 100 height 38
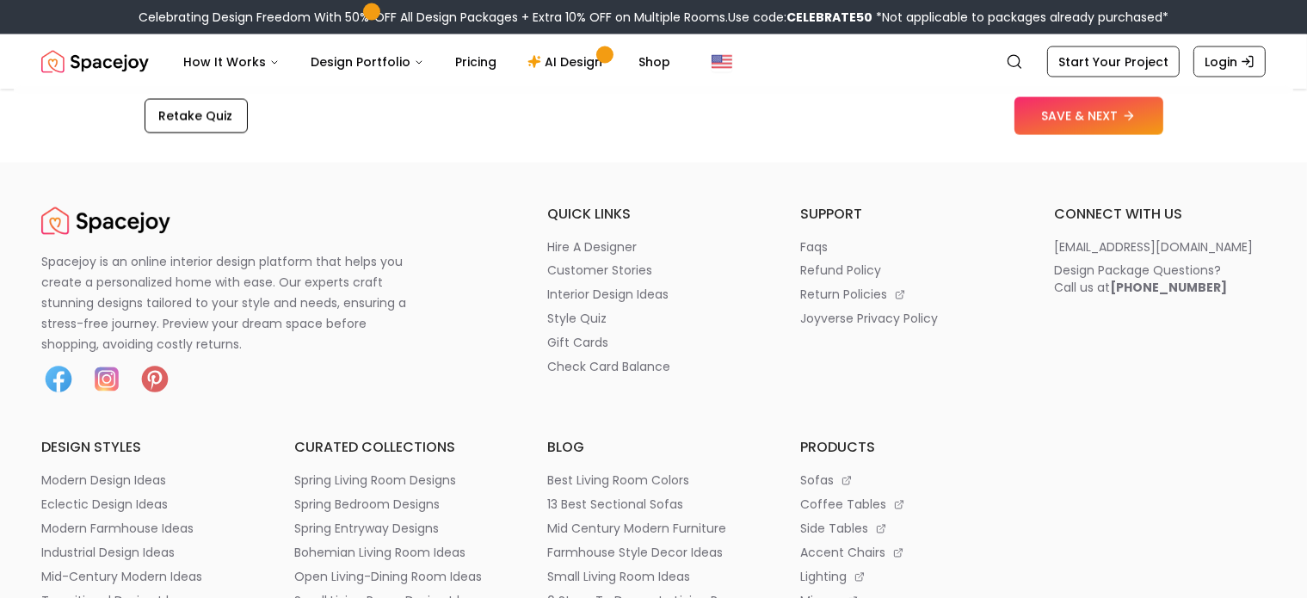
scroll to position [3011, 0]
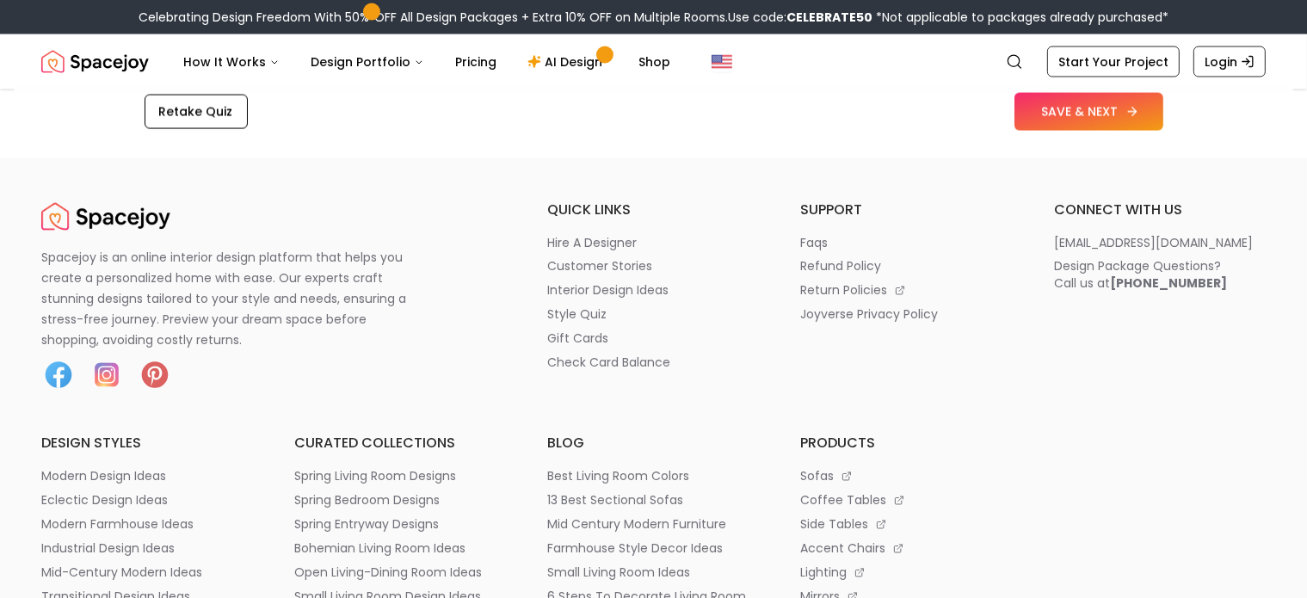
click at [1077, 114] on button "SAVE & NEXT" at bounding box center [1088, 112] width 149 height 38
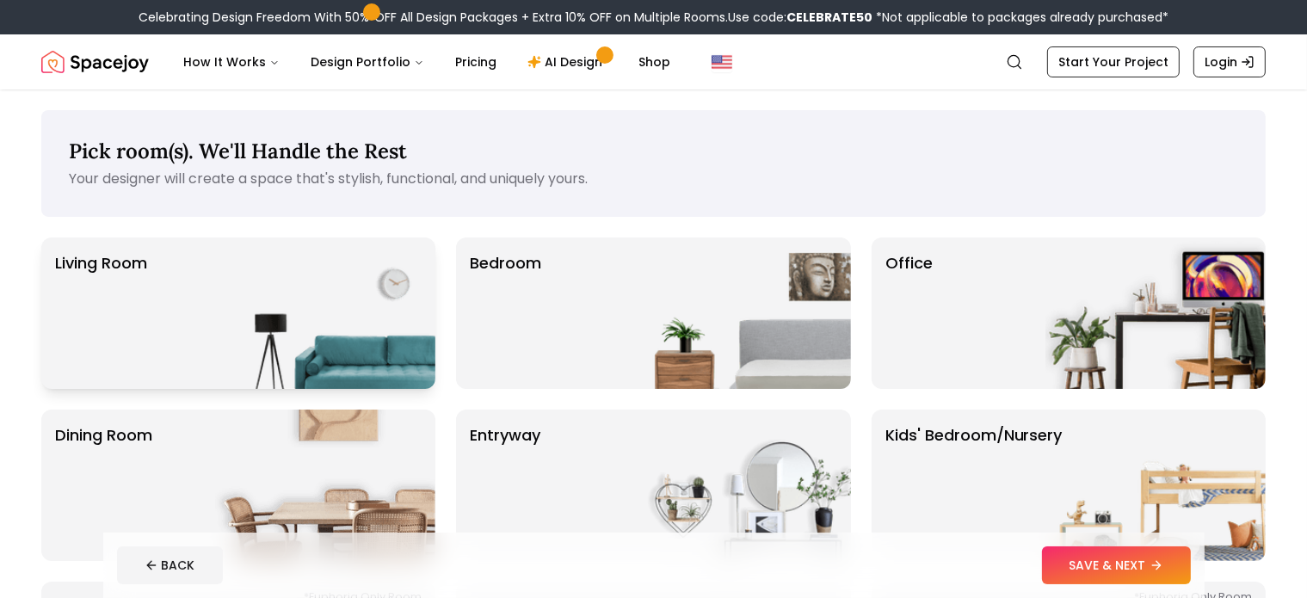
click at [142, 259] on p "Living Room" at bounding box center [101, 313] width 92 height 124
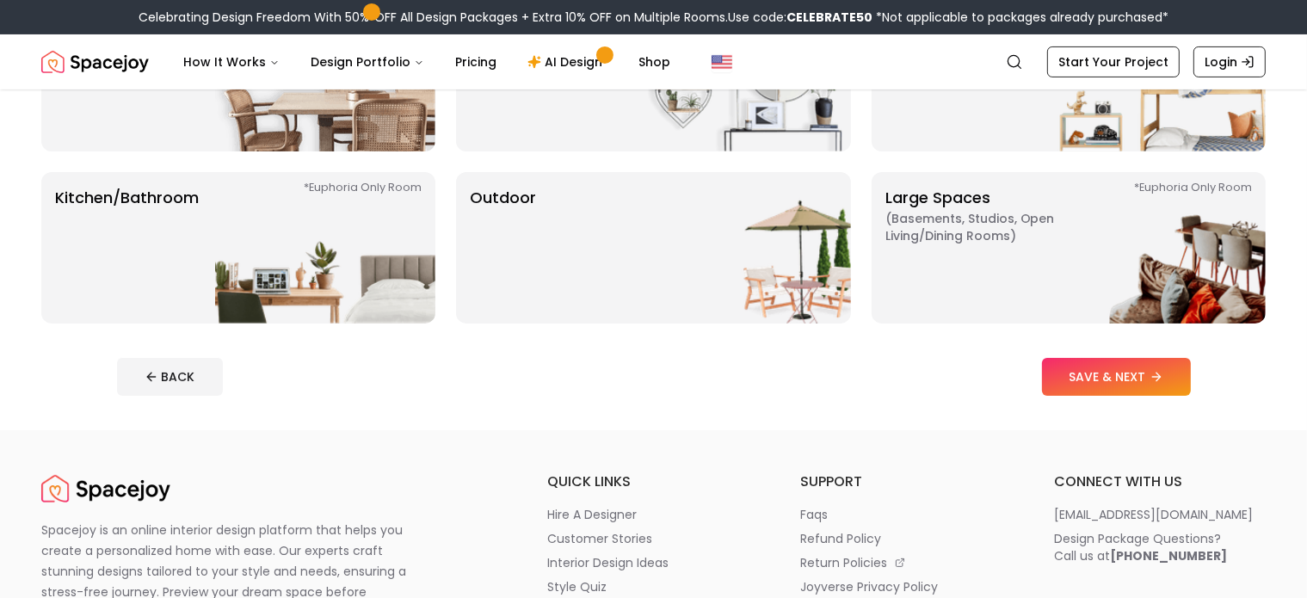
scroll to position [430, 0]
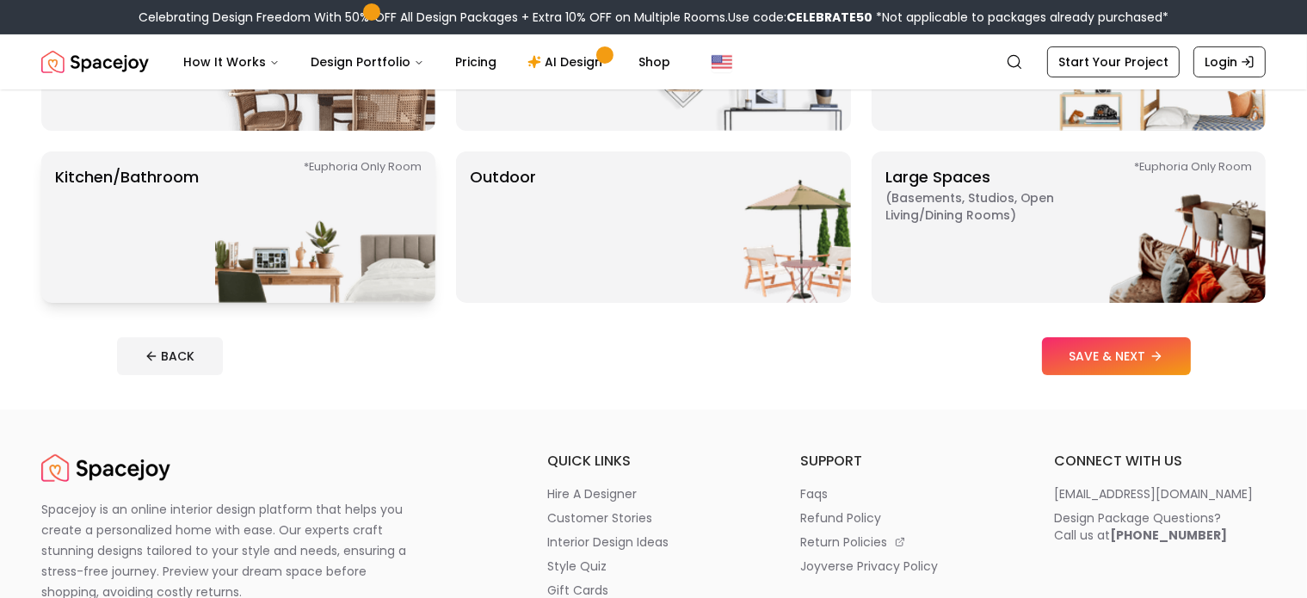
click at [206, 237] on div "*Euphoria Only Room Kitchen/Bathroom *Euphoria Only Room" at bounding box center [238, 226] width 394 height 151
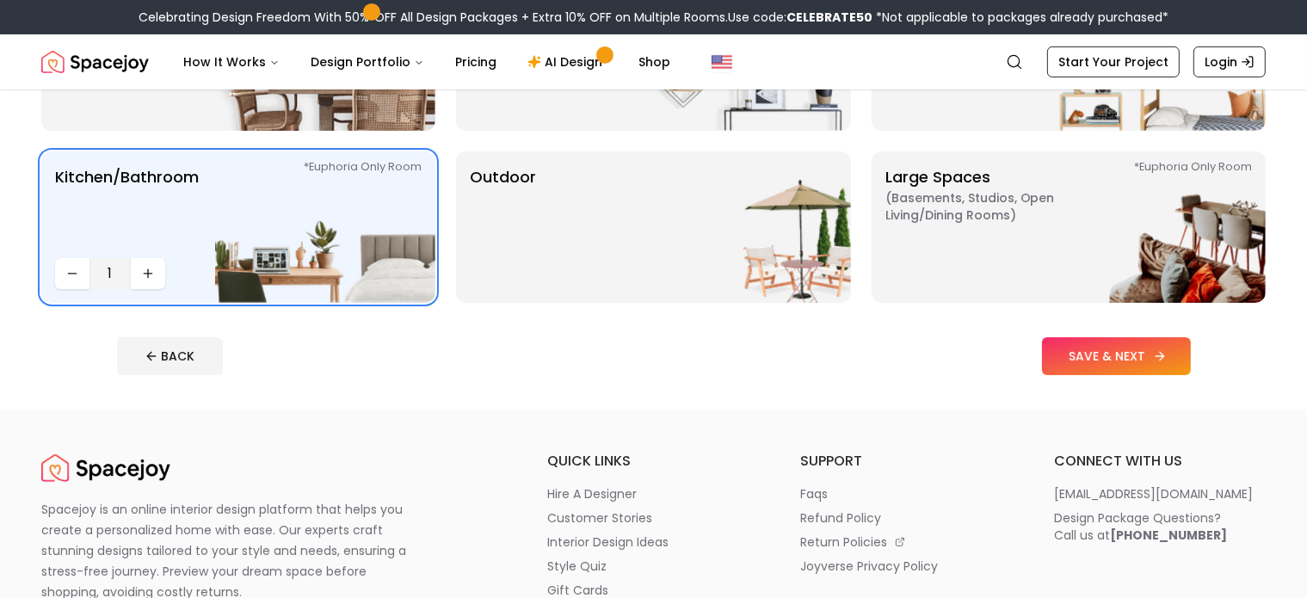
click at [1143, 364] on button "SAVE & NEXT" at bounding box center [1116, 356] width 149 height 38
